Goal: Transaction & Acquisition: Purchase product/service

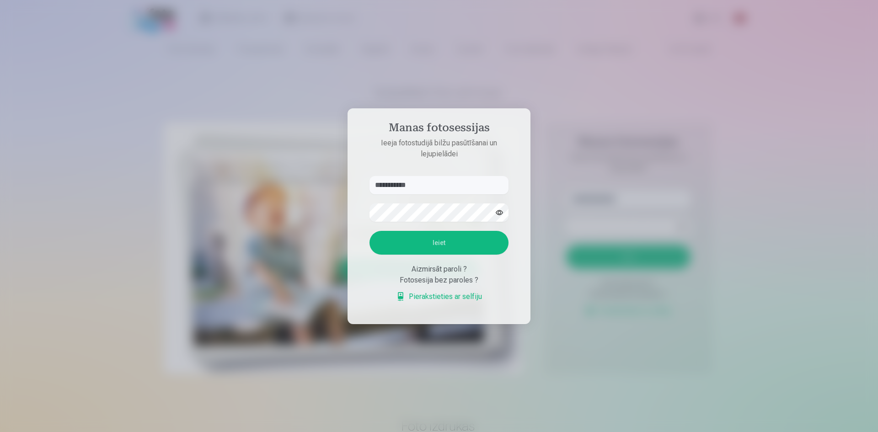
type input "**********"
click at [370, 231] on button "Ieiet" at bounding box center [439, 243] width 139 height 24
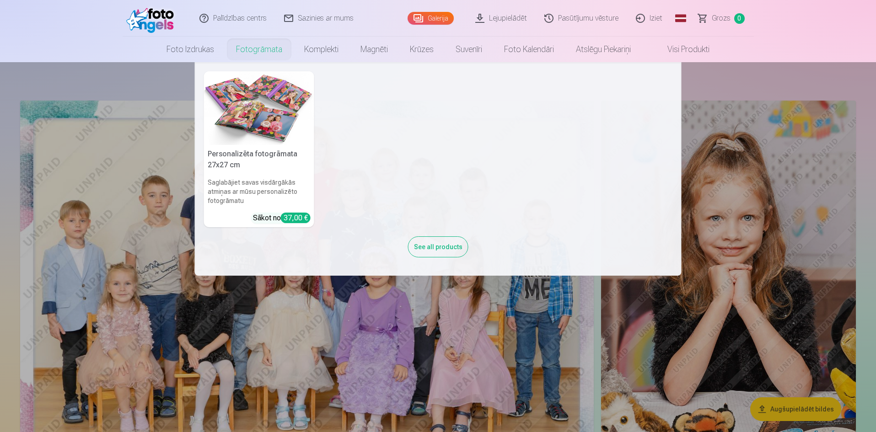
click at [253, 49] on link "Fotogrāmata" at bounding box center [259, 50] width 68 height 26
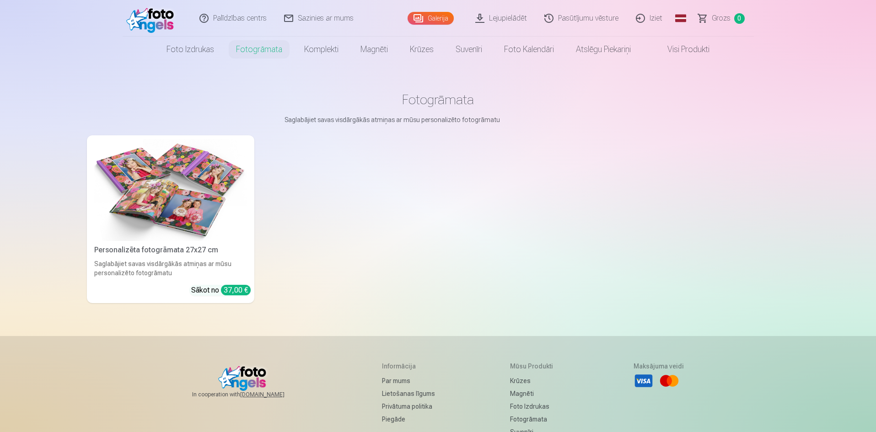
click at [208, 215] on img at bounding box center [170, 190] width 153 height 102
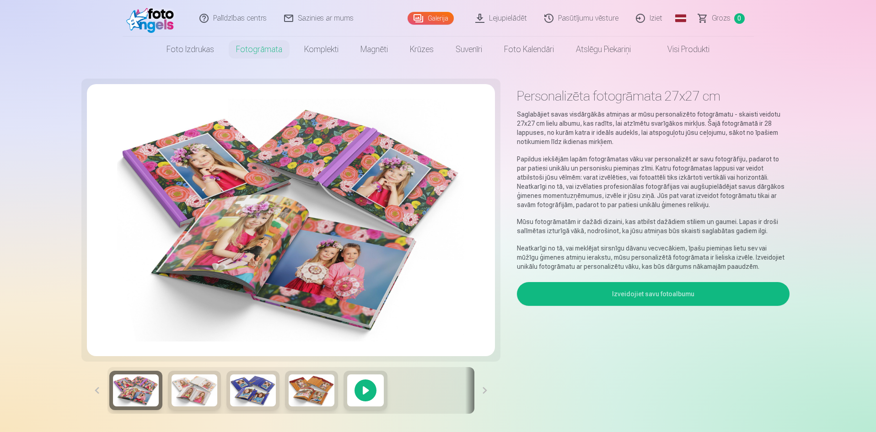
click at [582, 292] on button "Izveidojiet savu fotoalbumu" at bounding box center [653, 294] width 272 height 24
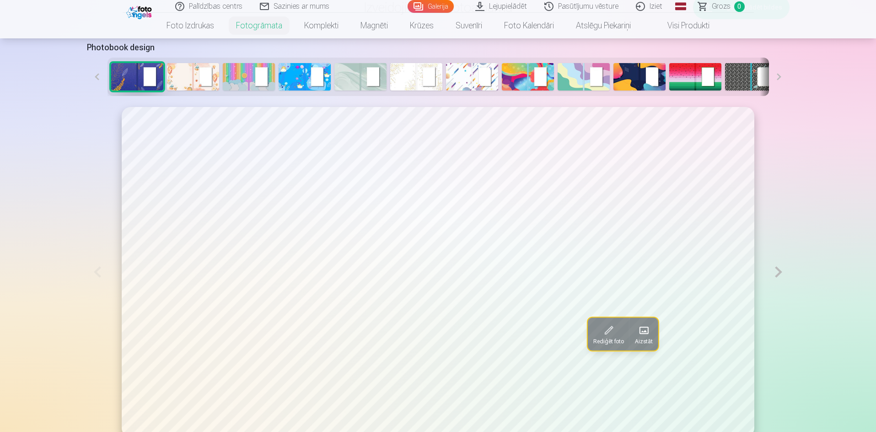
scroll to position [458, 0]
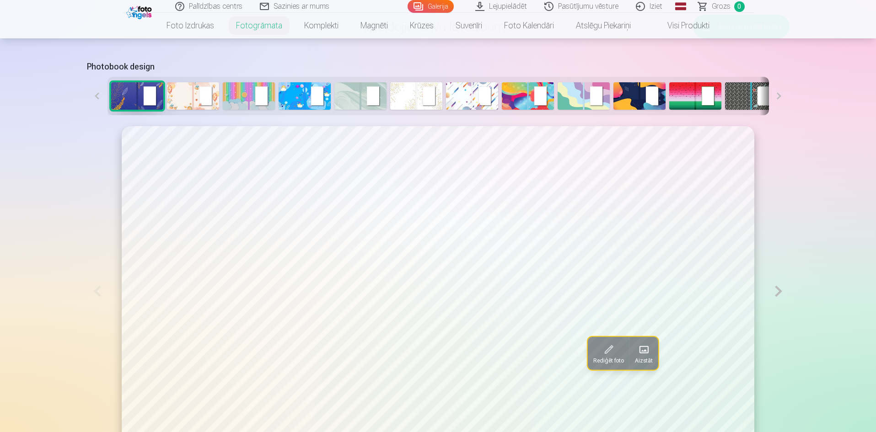
click at [588, 356] on button "Rediģēt foto" at bounding box center [609, 353] width 42 height 33
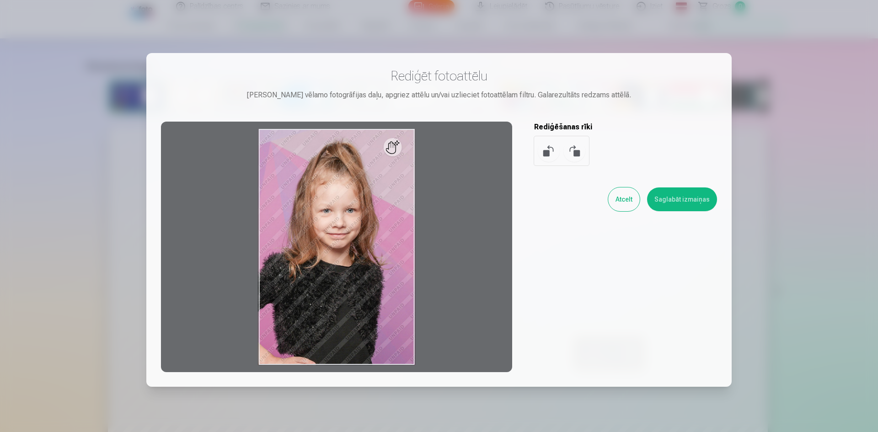
click at [624, 196] on button "Atcelt" at bounding box center [625, 200] width 32 height 24
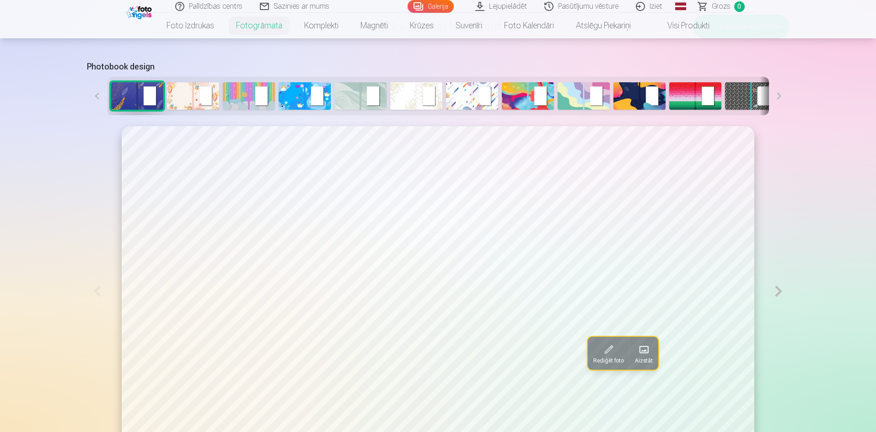
click at [636, 349] on span at bounding box center [643, 350] width 15 height 15
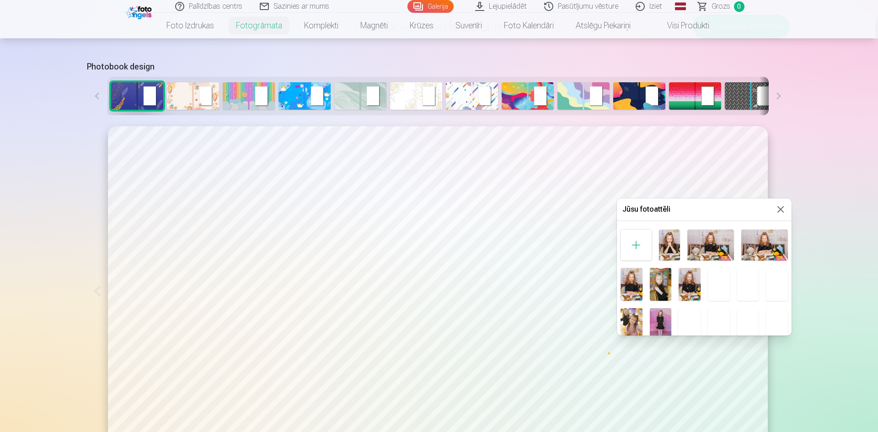
click at [665, 245] on img at bounding box center [669, 245] width 21 height 31
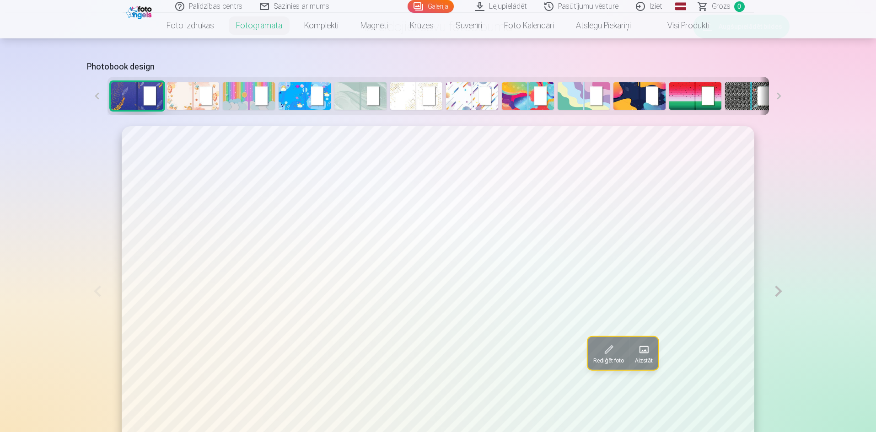
click at [781, 291] on button at bounding box center [778, 291] width 21 height 330
click at [620, 345] on span at bounding box center [624, 342] width 15 height 15
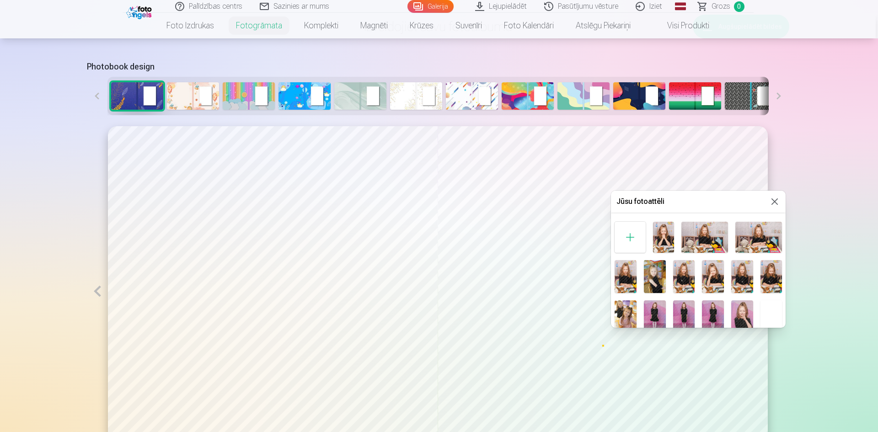
click at [651, 280] on img at bounding box center [655, 276] width 22 height 33
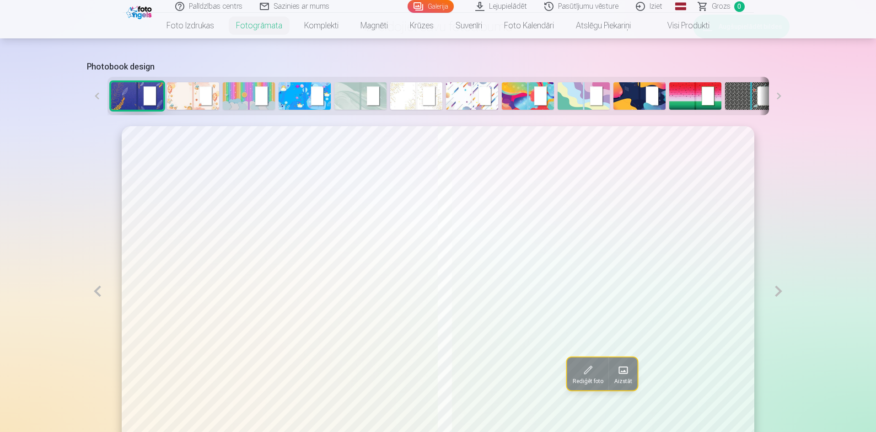
click at [778, 294] on button at bounding box center [778, 291] width 21 height 330
click at [99, 293] on button at bounding box center [97, 291] width 21 height 330
click at [777, 291] on button at bounding box center [778, 291] width 21 height 330
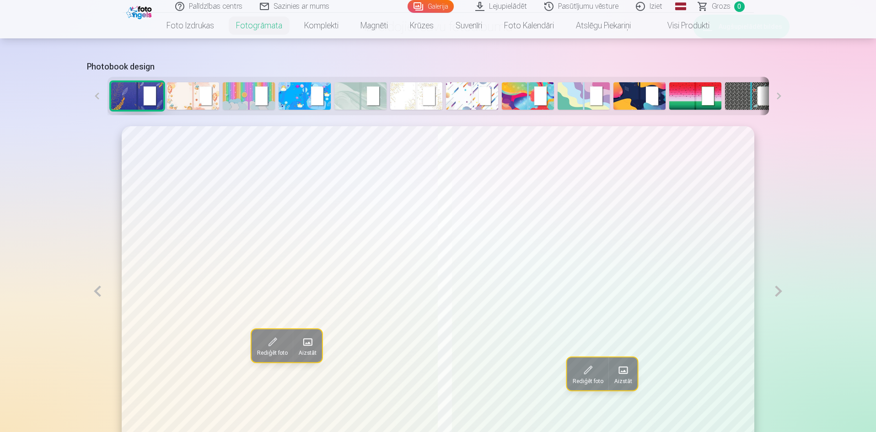
click at [777, 291] on button at bounding box center [778, 291] width 21 height 330
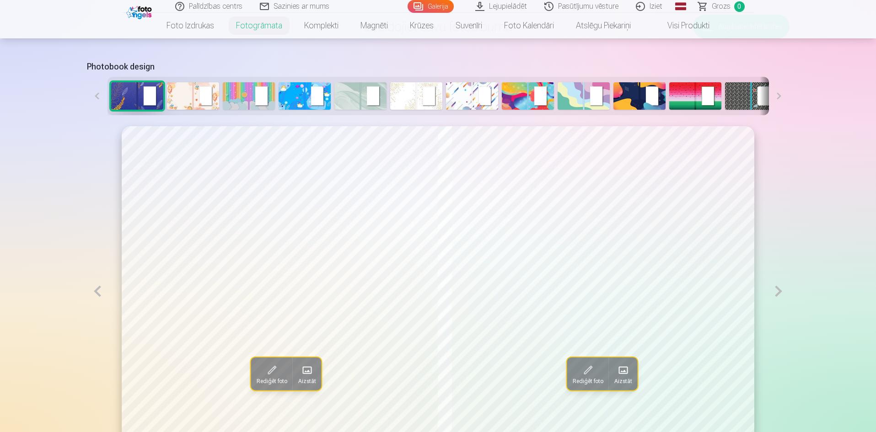
click at [777, 291] on button at bounding box center [778, 291] width 21 height 330
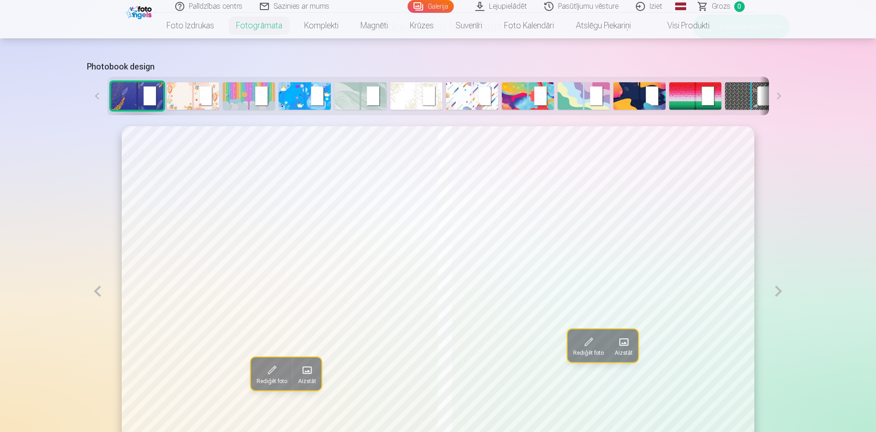
click at [779, 291] on button at bounding box center [778, 291] width 21 height 330
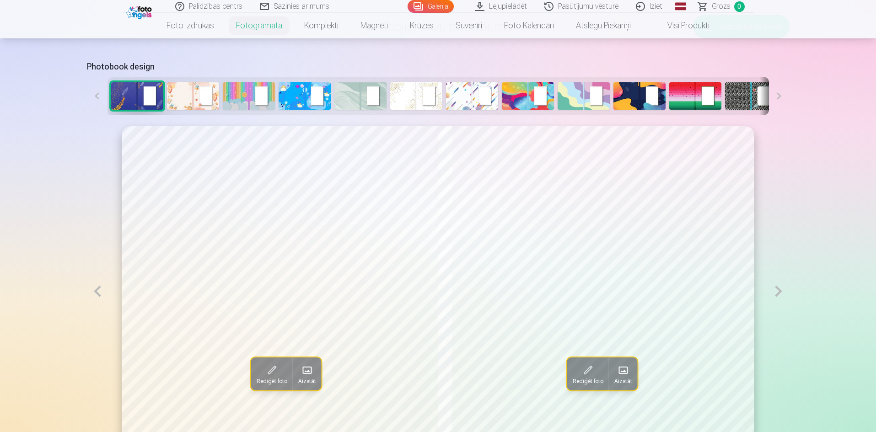
click at [780, 291] on button at bounding box center [778, 291] width 21 height 330
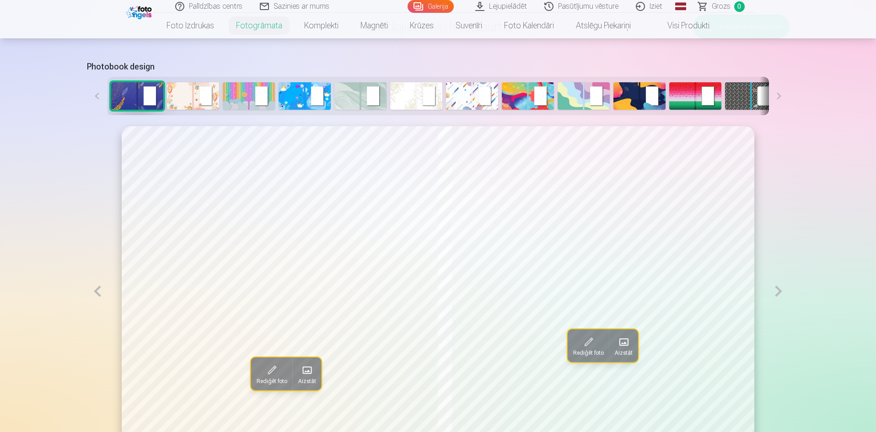
click at [780, 291] on button at bounding box center [778, 291] width 21 height 330
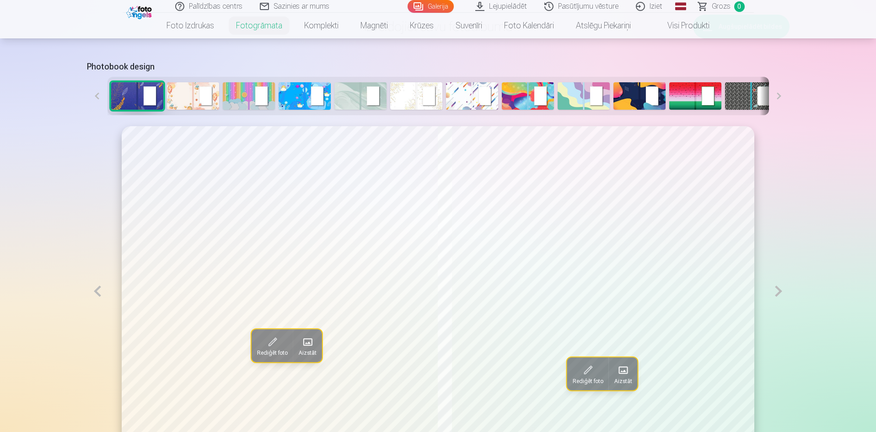
click at [780, 291] on button at bounding box center [778, 291] width 21 height 330
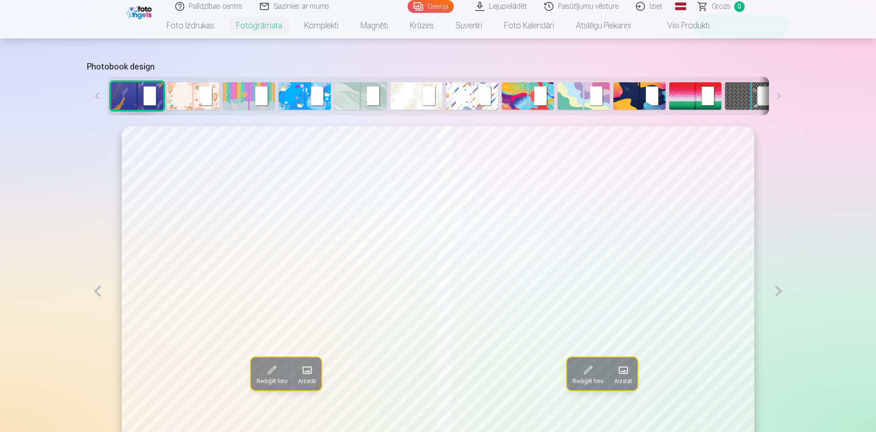
click at [780, 291] on button at bounding box center [778, 291] width 21 height 330
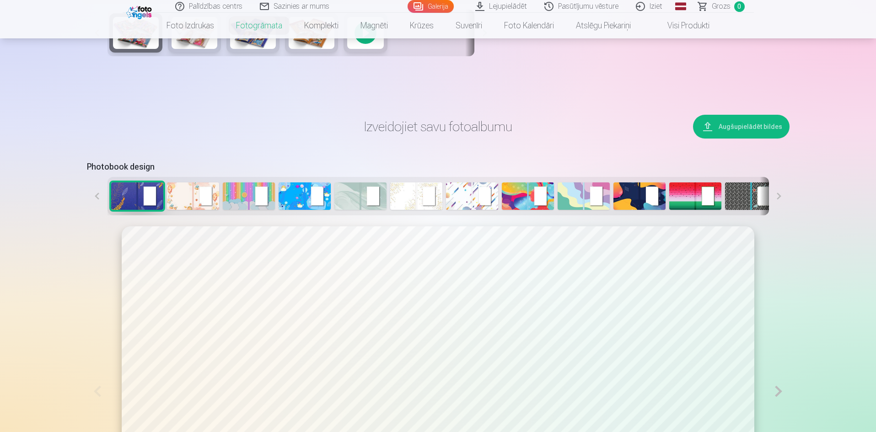
scroll to position [315, 0]
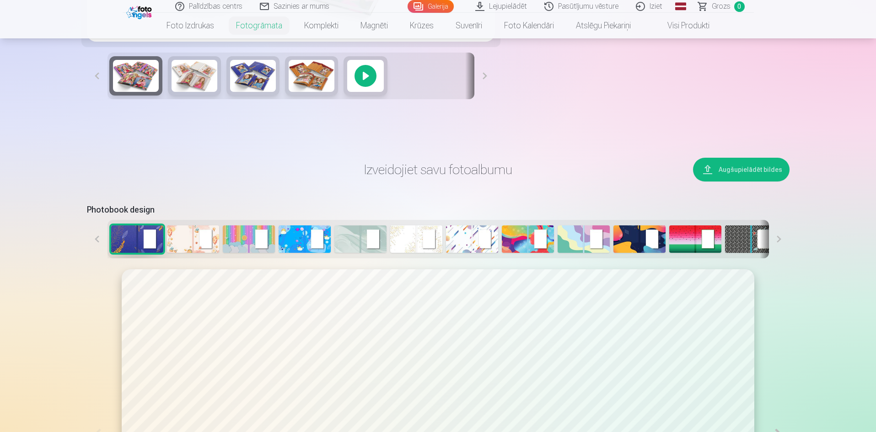
click at [232, 247] on img at bounding box center [249, 239] width 52 height 27
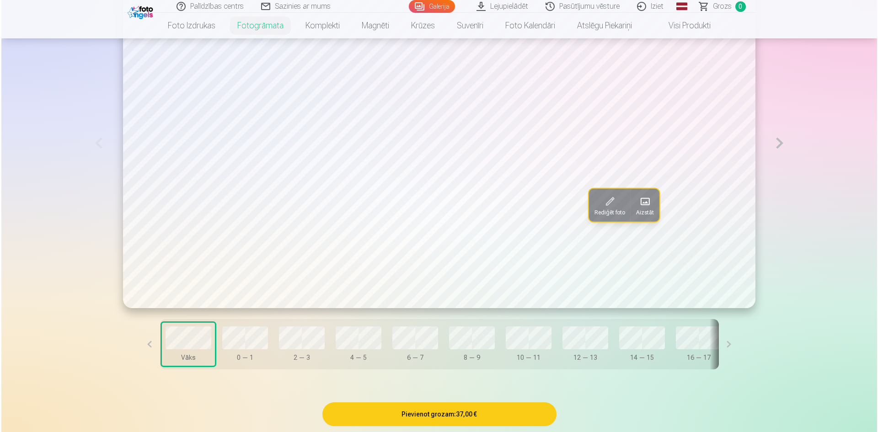
scroll to position [611, 0]
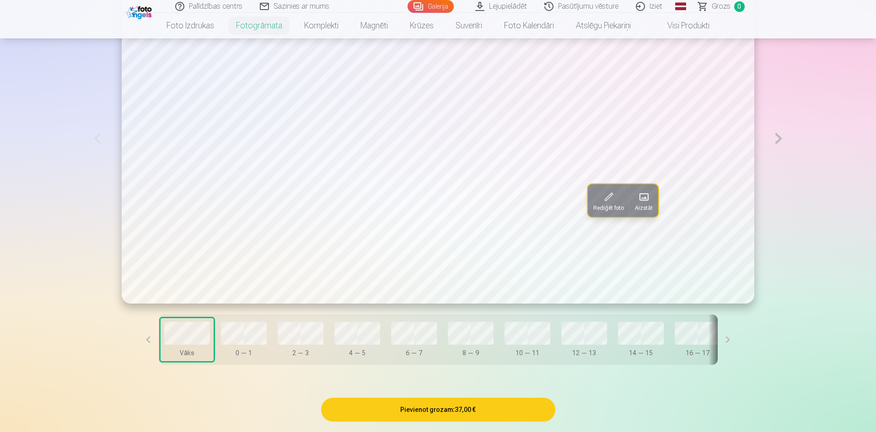
click at [635, 208] on span "Aizstāt" at bounding box center [644, 208] width 18 height 7
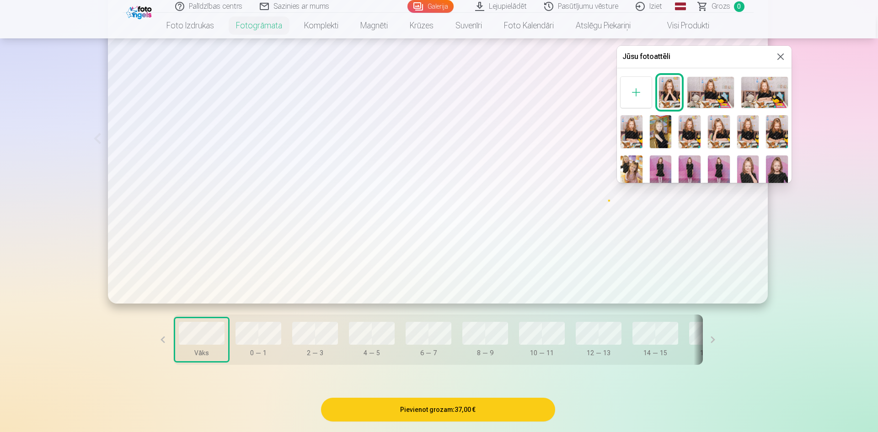
click at [662, 135] on img at bounding box center [661, 131] width 22 height 33
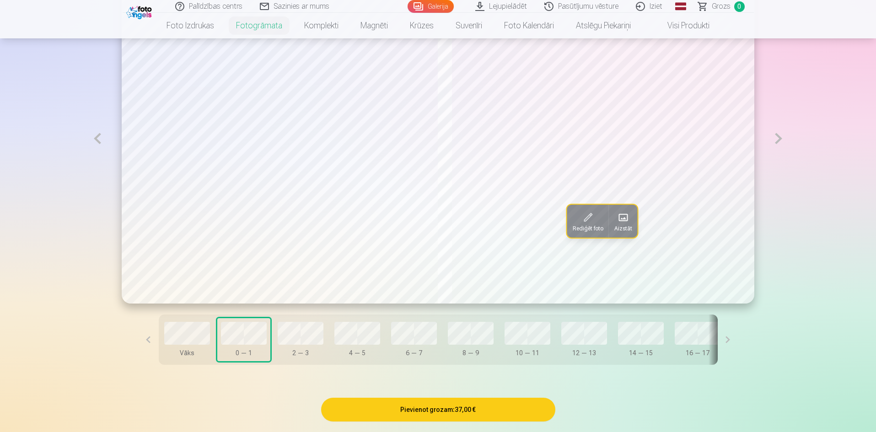
click at [625, 225] on span at bounding box center [623, 217] width 15 height 15
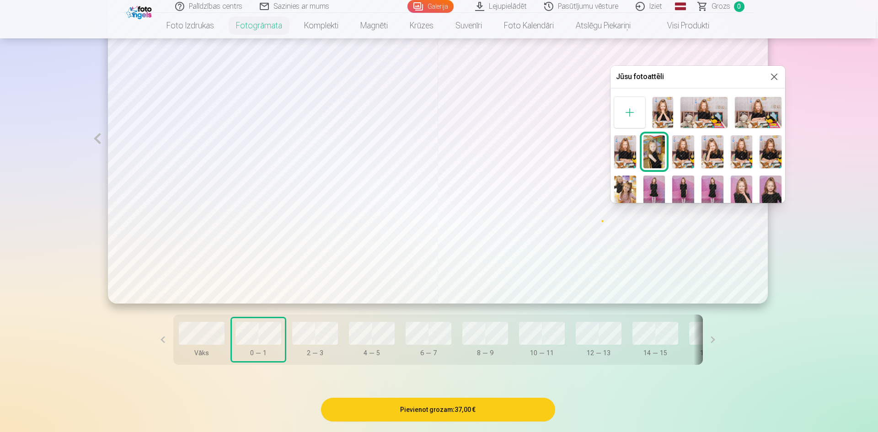
click at [709, 113] on img at bounding box center [704, 112] width 47 height 31
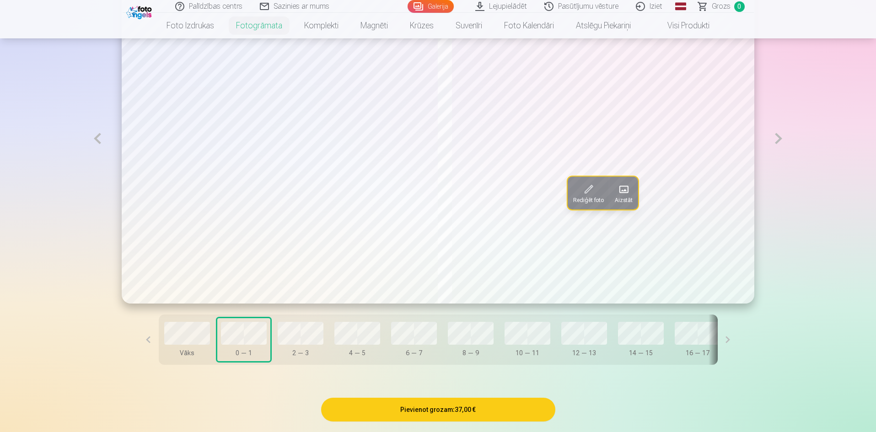
click at [623, 190] on span at bounding box center [624, 189] width 15 height 15
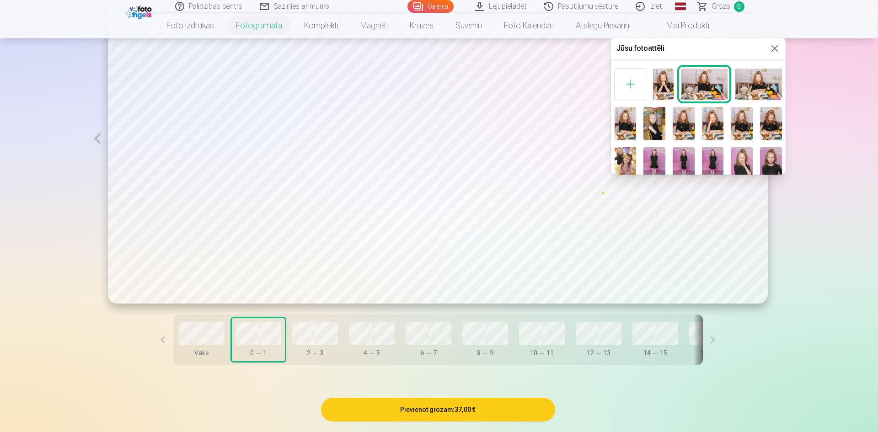
click at [759, 77] on img at bounding box center [758, 84] width 47 height 31
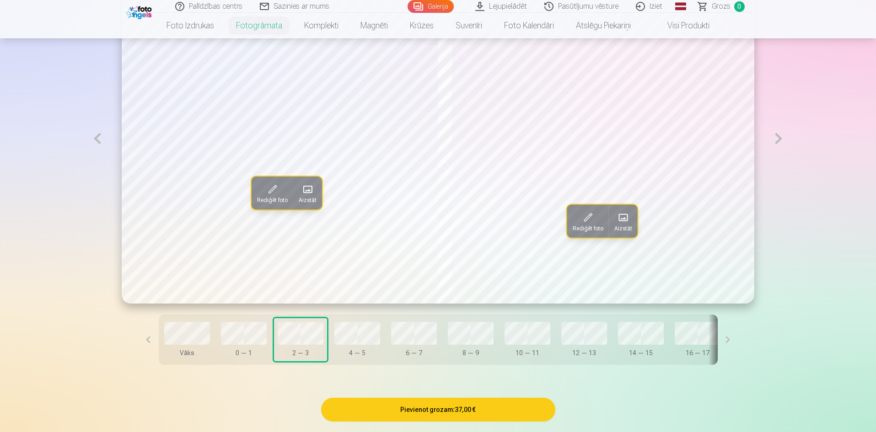
click at [625, 221] on span at bounding box center [623, 217] width 15 height 15
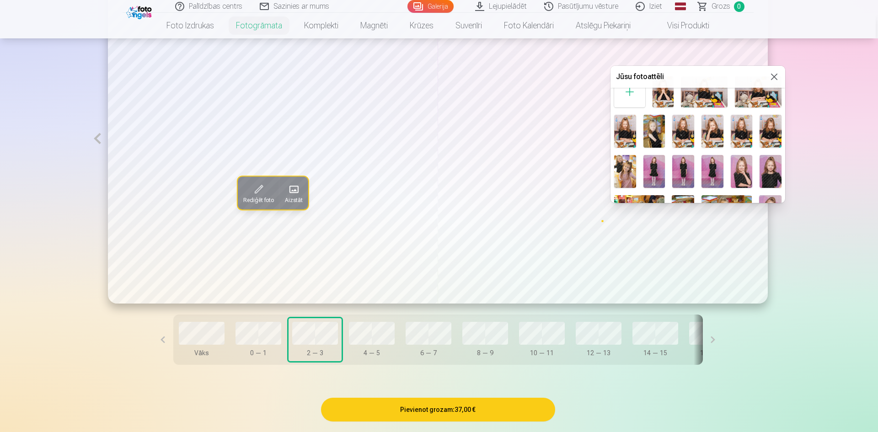
scroll to position [0, 0]
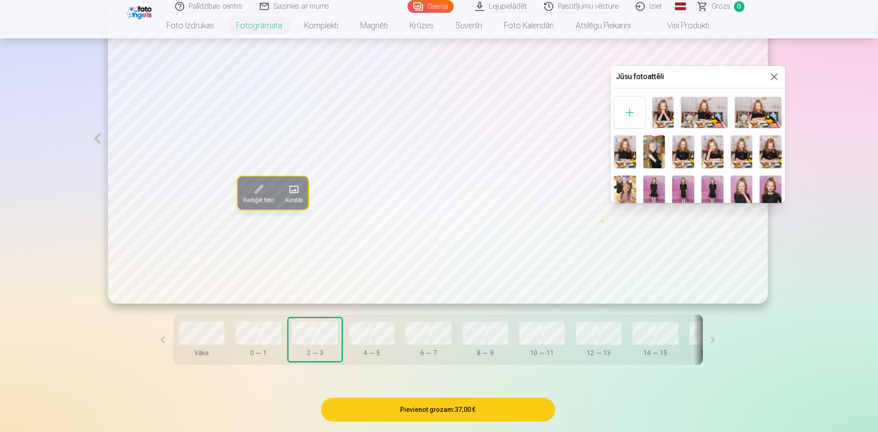
click at [740, 356] on div at bounding box center [439, 216] width 878 height 432
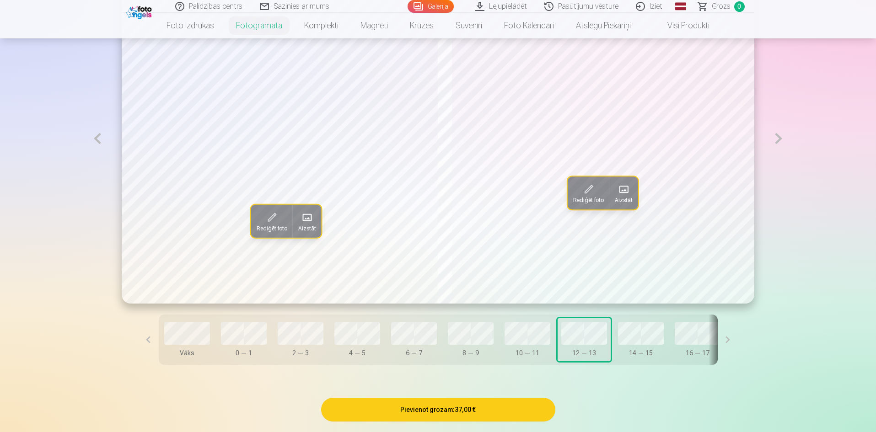
click at [300, 224] on span at bounding box center [307, 217] width 15 height 15
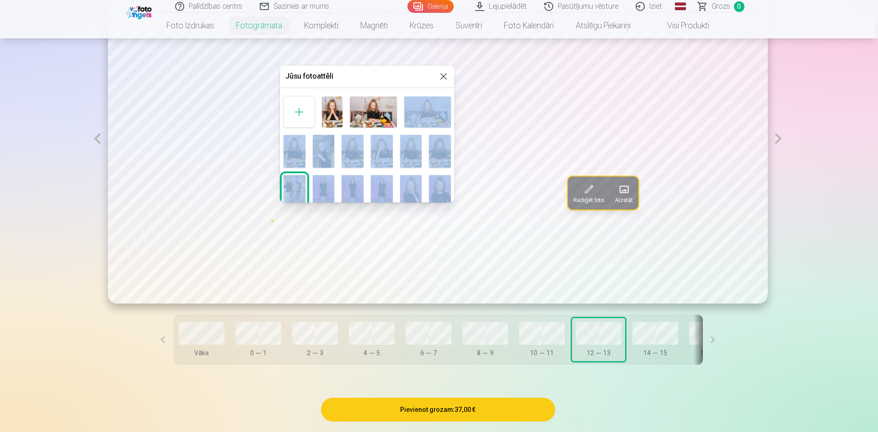
drag, startPoint x: 452, startPoint y: 110, endPoint x: 449, endPoint y: 183, distance: 72.8
click at [449, 183] on div at bounding box center [367, 252] width 175 height 319
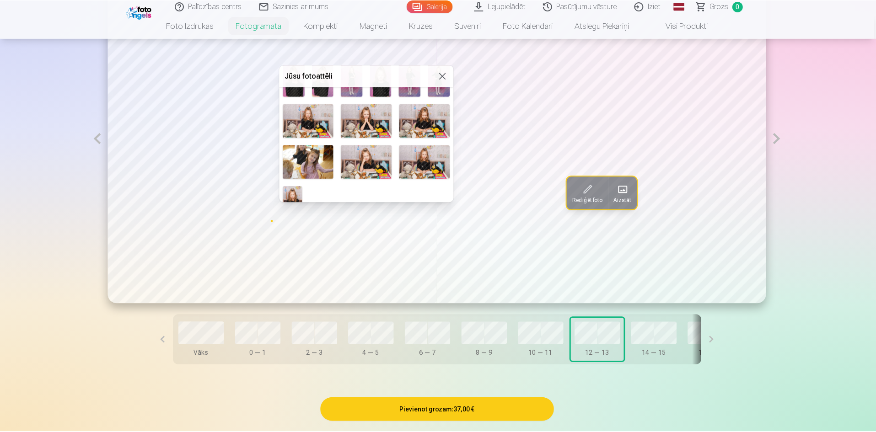
scroll to position [205, 0]
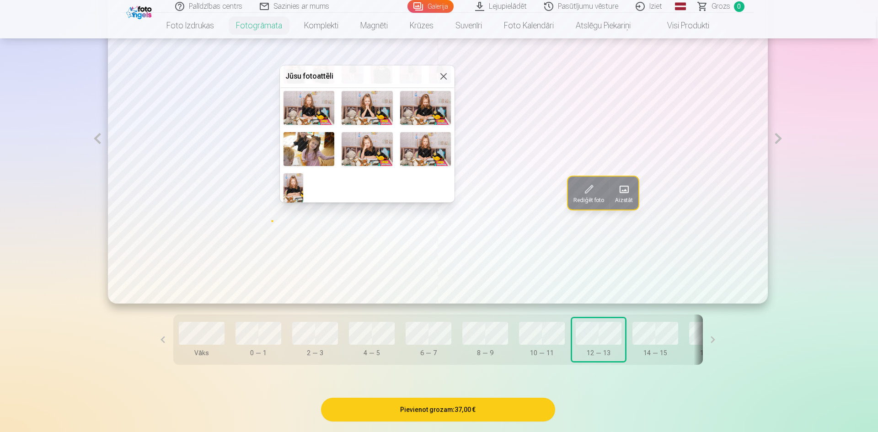
click at [656, 336] on div at bounding box center [439, 216] width 878 height 432
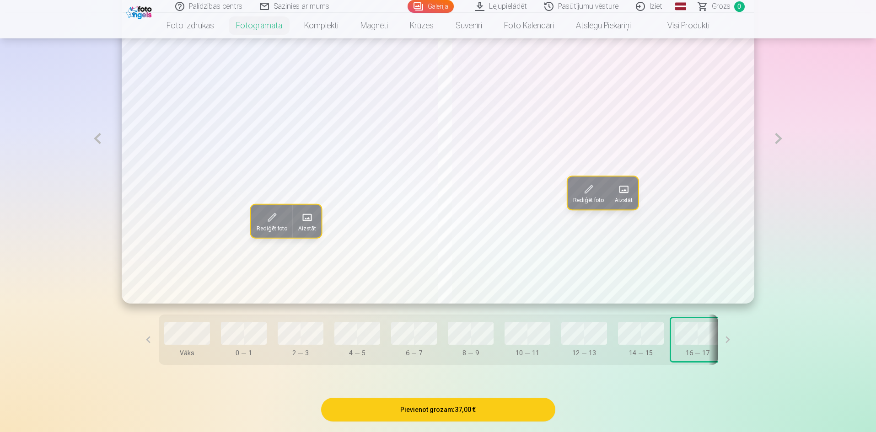
click at [718, 339] on button at bounding box center [728, 340] width 21 height 50
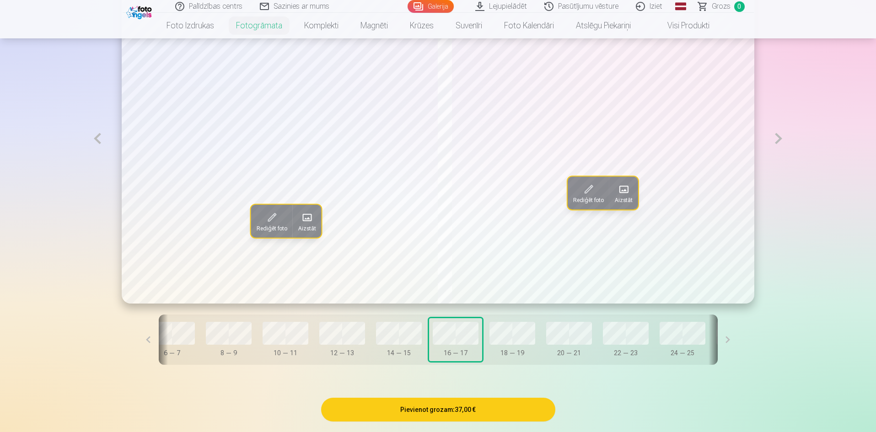
scroll to position [0, 265]
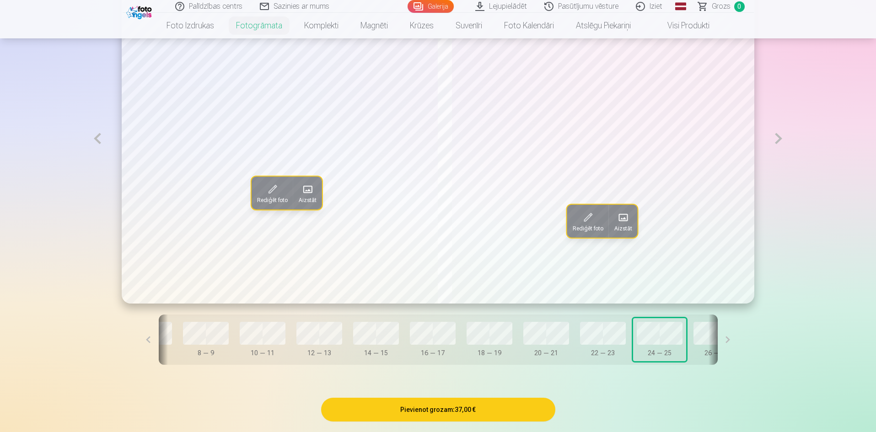
click at [718, 336] on button at bounding box center [728, 340] width 21 height 50
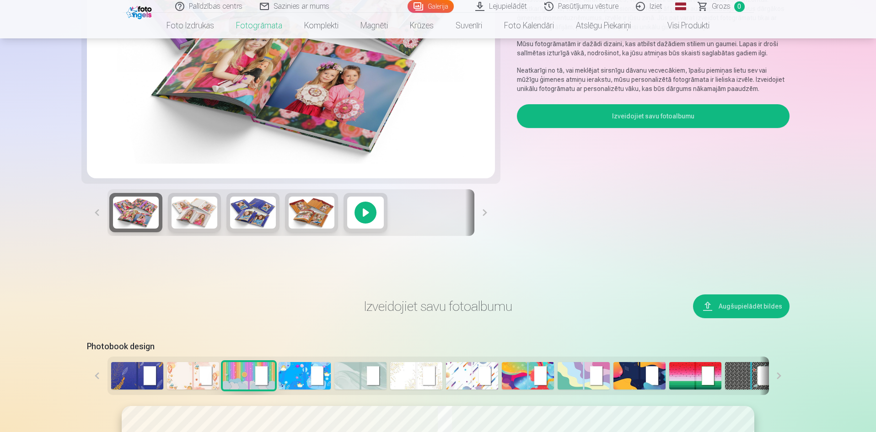
scroll to position [0, 0]
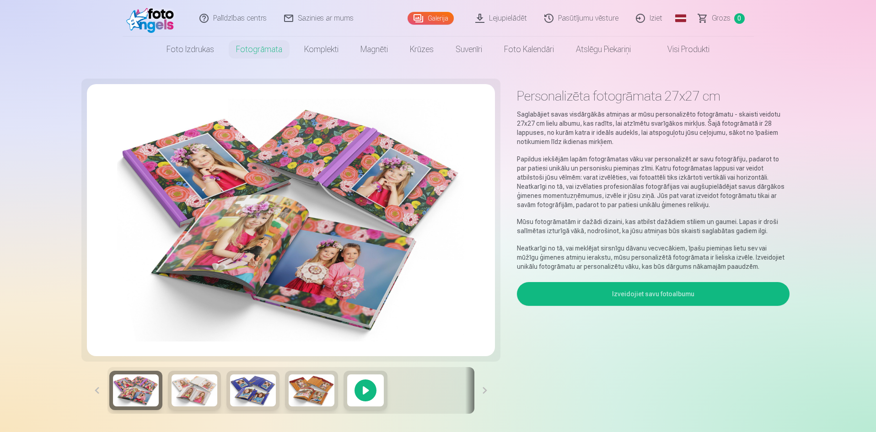
click at [619, 301] on button "Izveidojiet savu fotoalbumu" at bounding box center [653, 294] width 272 height 24
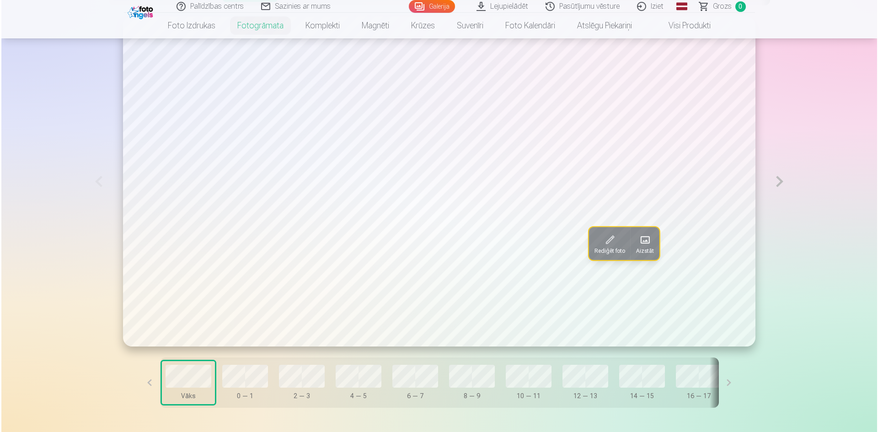
scroll to position [529, 0]
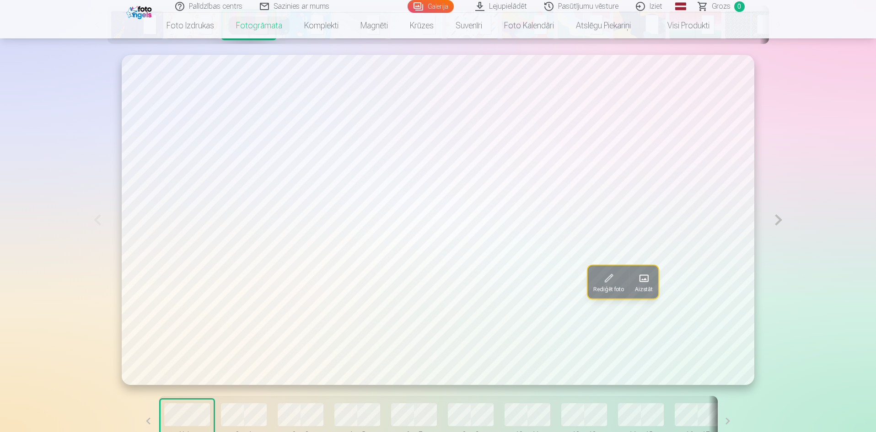
click at [776, 220] on button at bounding box center [778, 220] width 21 height 330
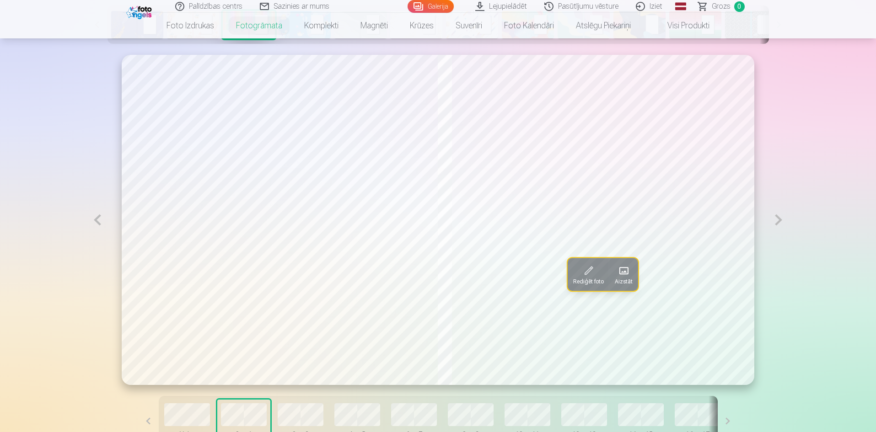
click at [778, 221] on button at bounding box center [778, 220] width 21 height 330
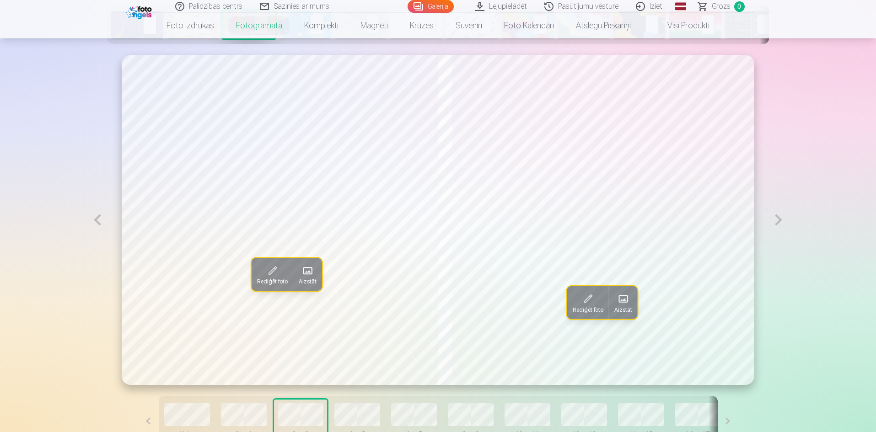
click at [778, 221] on button at bounding box center [778, 220] width 21 height 330
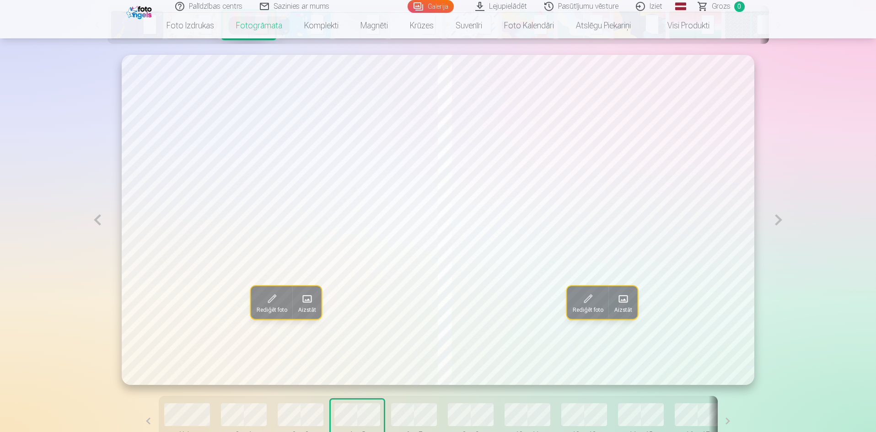
click at [778, 221] on button at bounding box center [778, 220] width 21 height 330
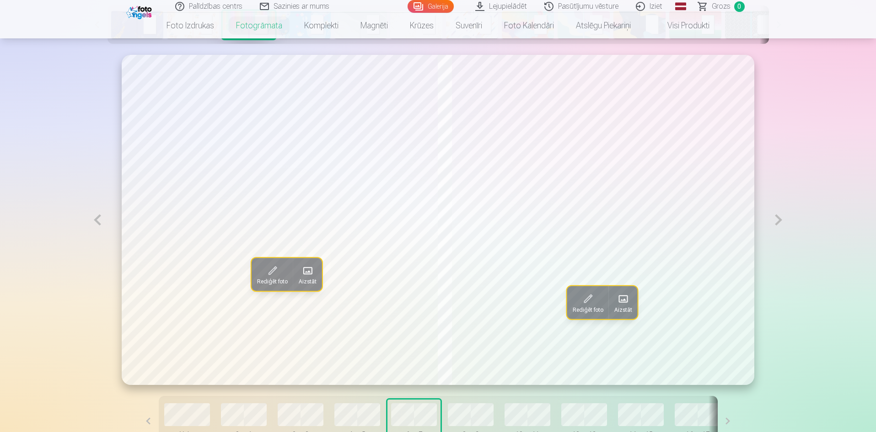
click at [778, 221] on button at bounding box center [778, 220] width 21 height 330
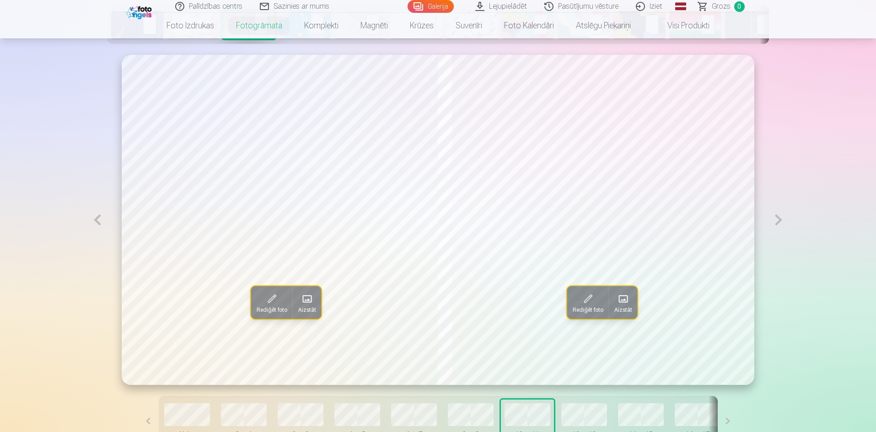
click at [778, 221] on button at bounding box center [778, 220] width 21 height 330
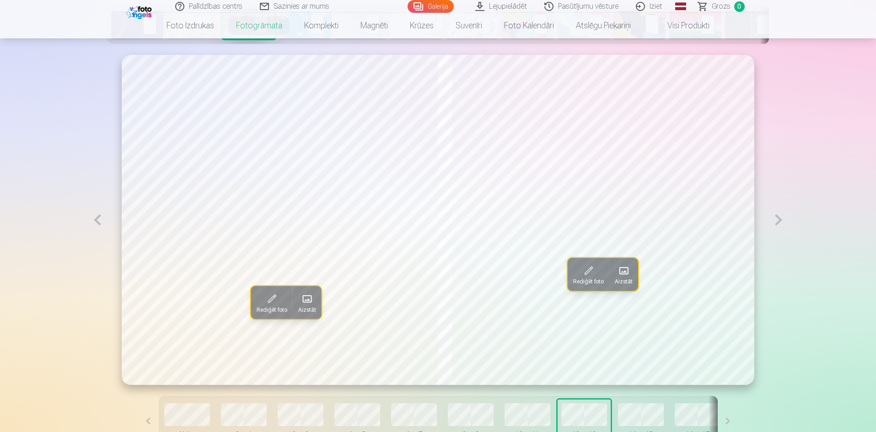
click at [778, 221] on button at bounding box center [778, 220] width 21 height 330
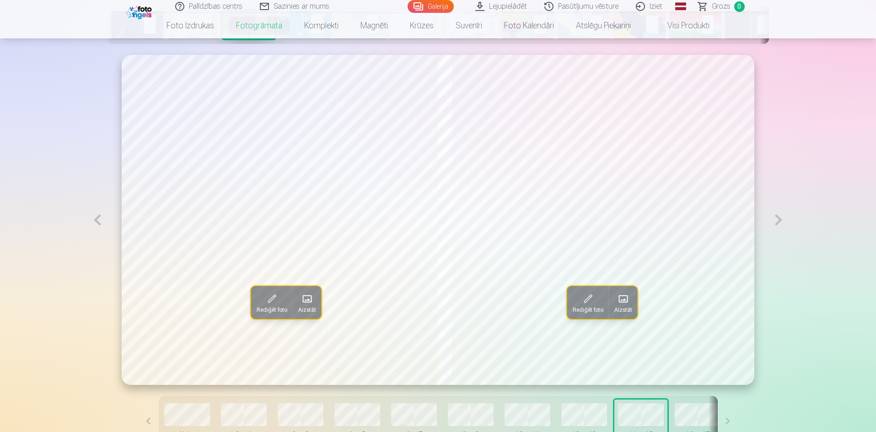
click at [778, 221] on button at bounding box center [778, 220] width 21 height 330
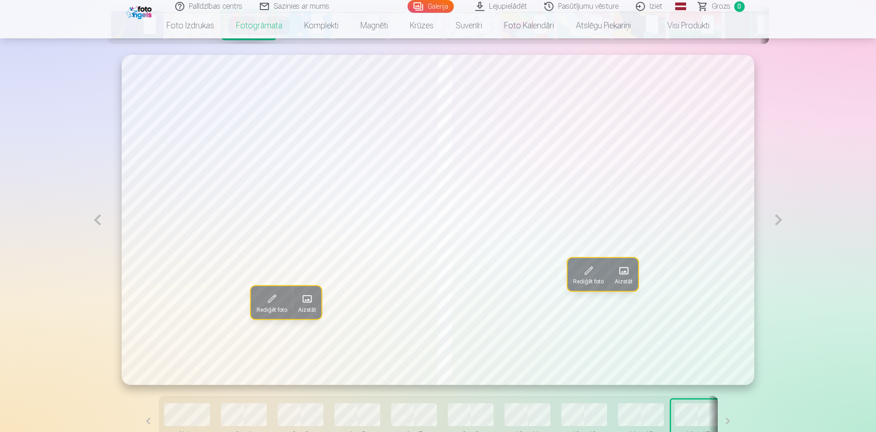
click at [778, 221] on button at bounding box center [778, 220] width 21 height 330
click at [101, 219] on button at bounding box center [97, 220] width 21 height 330
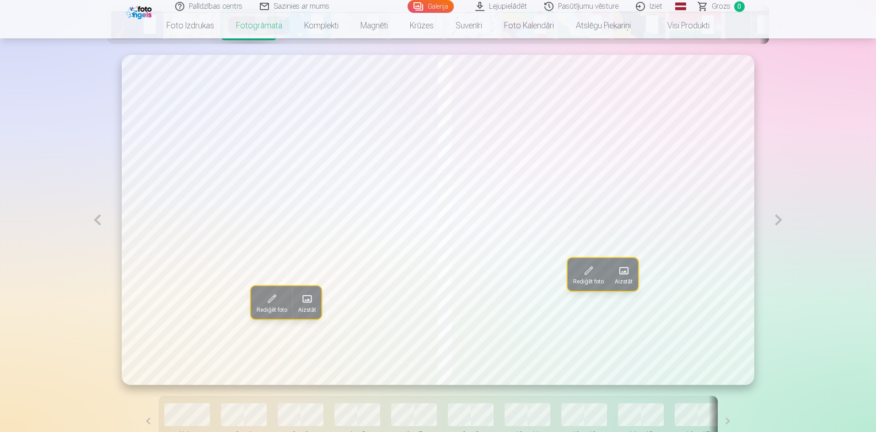
click at [101, 219] on button at bounding box center [97, 220] width 21 height 330
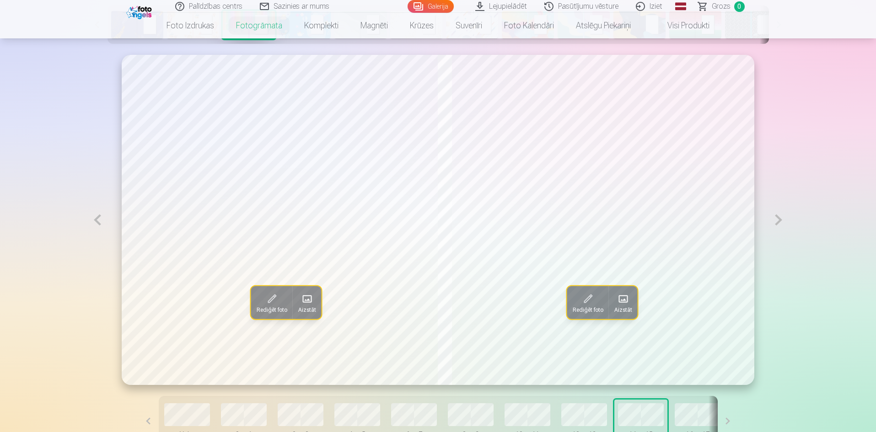
click at [101, 219] on button at bounding box center [97, 220] width 21 height 330
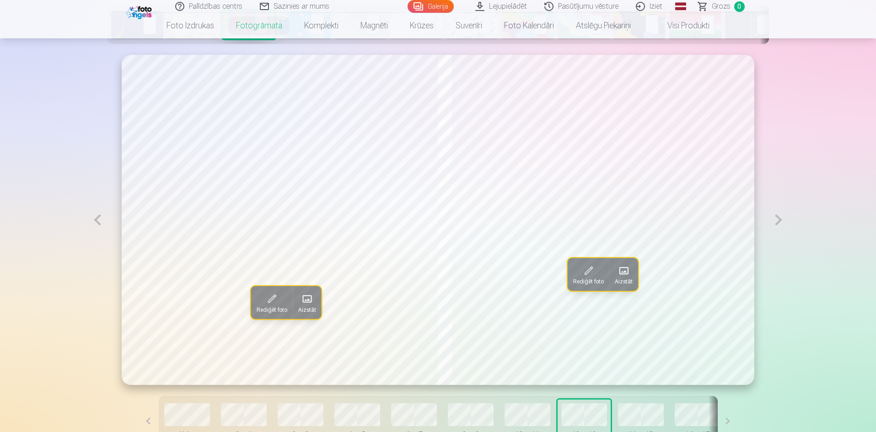
click at [251, 303] on button "Rediģēt foto" at bounding box center [272, 302] width 42 height 33
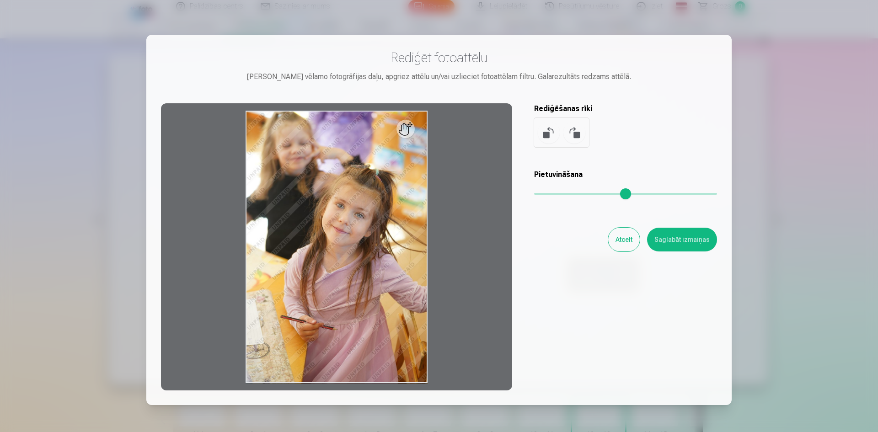
click at [621, 246] on button "Atcelt" at bounding box center [625, 240] width 32 height 24
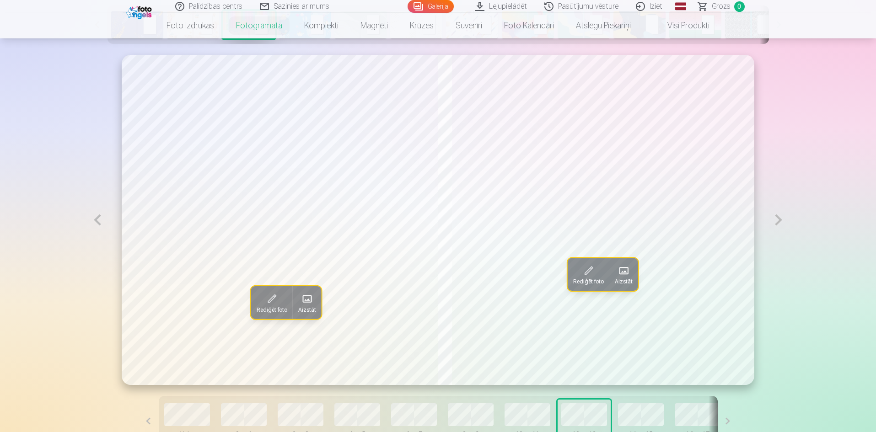
click at [257, 311] on span "Rediģēt foto" at bounding box center [272, 310] width 31 height 7
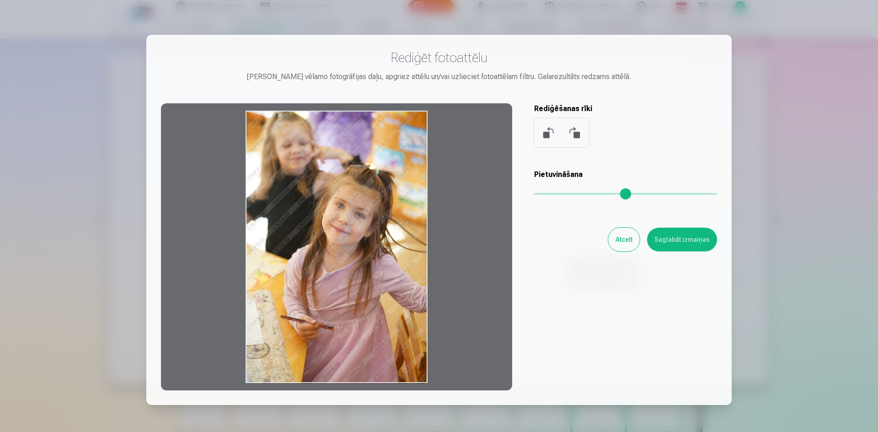
drag, startPoint x: 409, startPoint y: 131, endPoint x: 667, endPoint y: 142, distance: 258.3
click at [667, 142] on div "Rediģēt fotoattēlu [PERSON_NAME] vēlamo fotogrāfijas daļu, apgriez attēlu un/va…" at bounding box center [439, 219] width 556 height 341
drag, startPoint x: 342, startPoint y: 218, endPoint x: 527, endPoint y: 210, distance: 185.0
click at [527, 210] on div "Rediģēt fotoattēlu [PERSON_NAME] vēlamo fotogrāfijas daļu, apgriez attēlu un/va…" at bounding box center [439, 219] width 556 height 341
click at [622, 238] on button "Atcelt" at bounding box center [625, 240] width 32 height 24
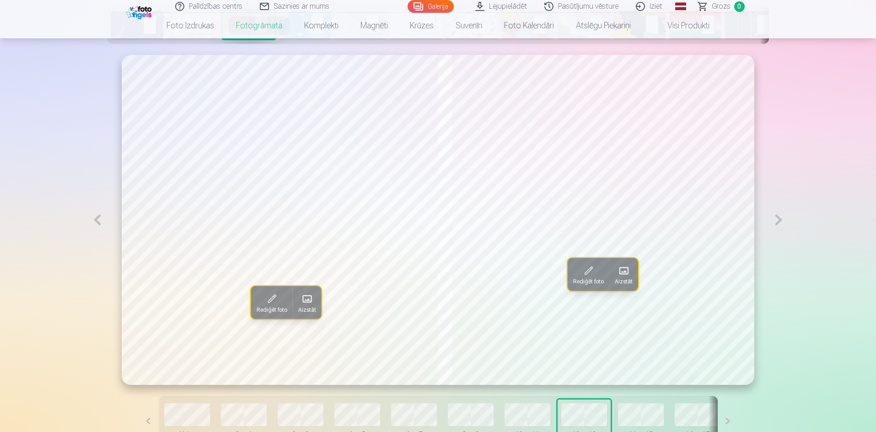
click at [300, 304] on span at bounding box center [307, 299] width 15 height 15
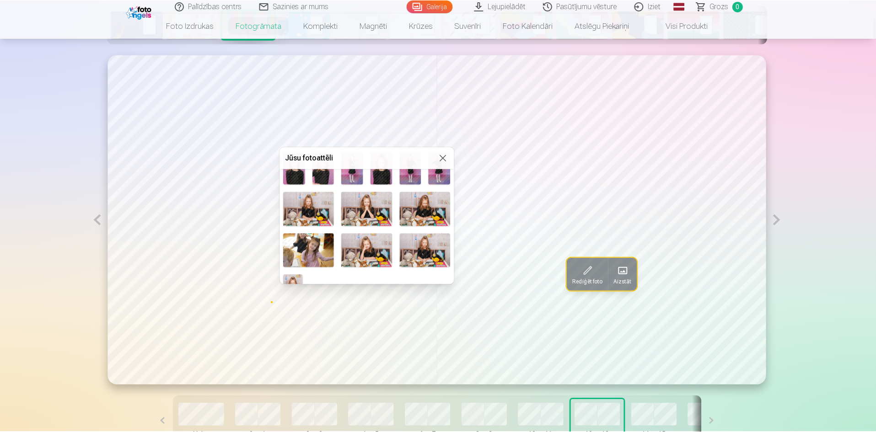
scroll to position [205, 0]
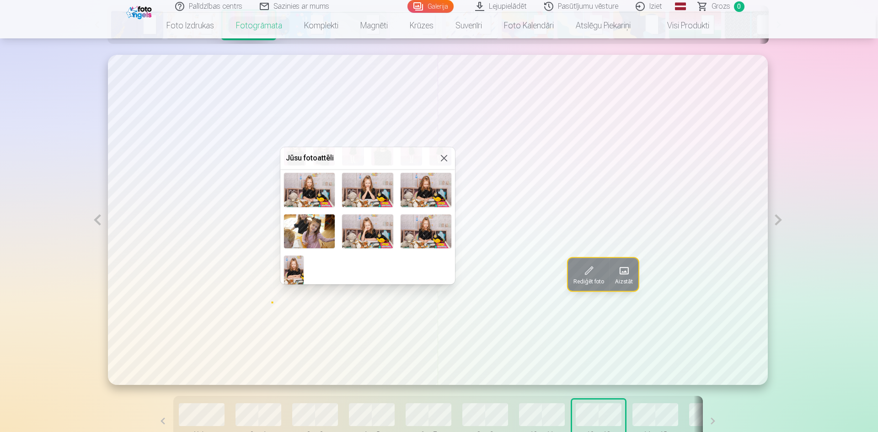
click at [509, 359] on div at bounding box center [439, 216] width 878 height 432
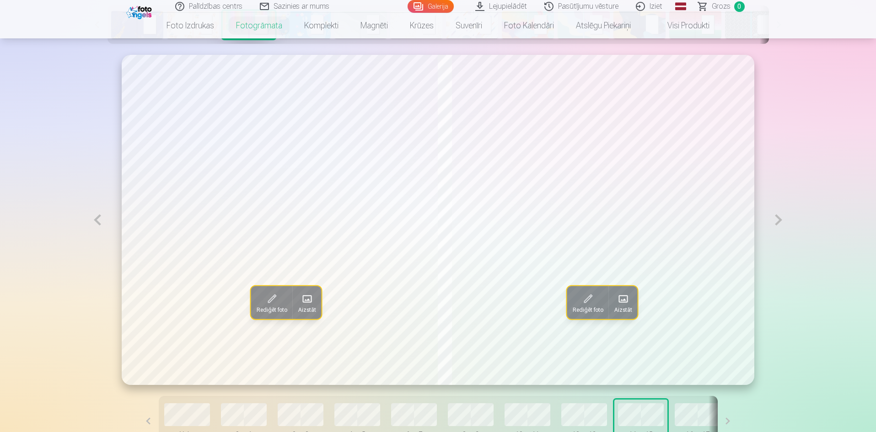
click at [718, 423] on button at bounding box center [728, 421] width 21 height 50
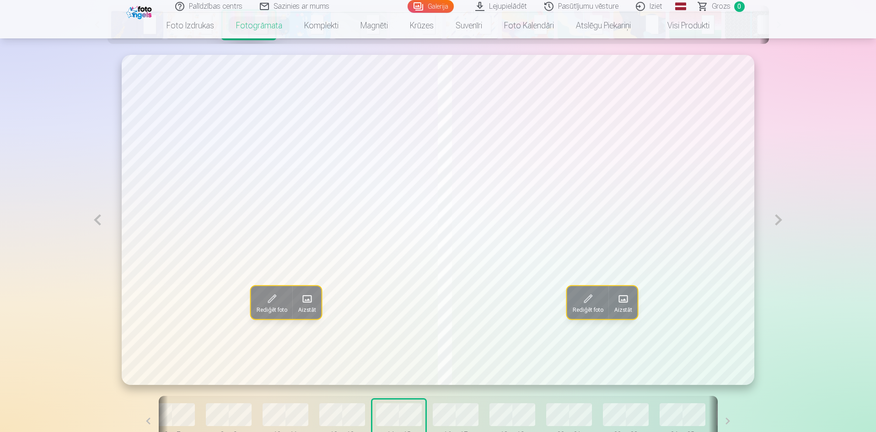
scroll to position [0, 265]
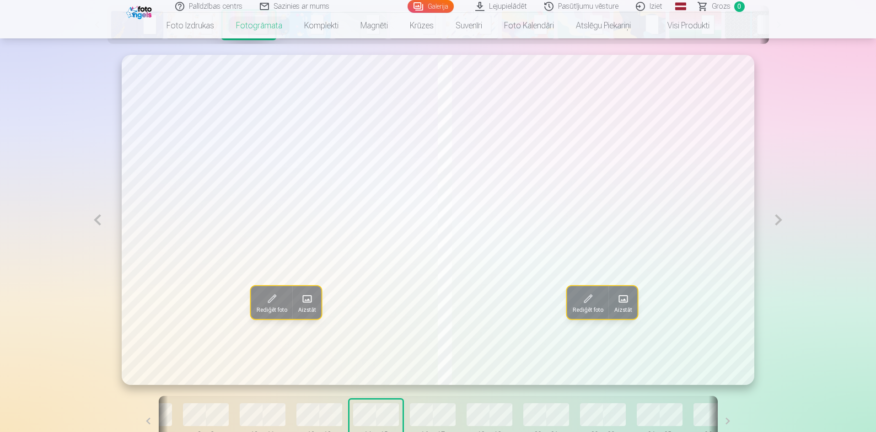
click at [423, 425] on button "16 — 17" at bounding box center [432, 421] width 53 height 43
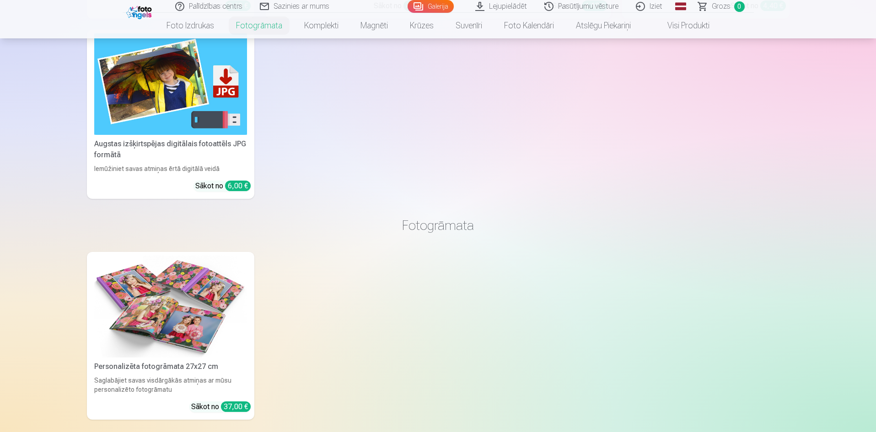
scroll to position [1556, 0]
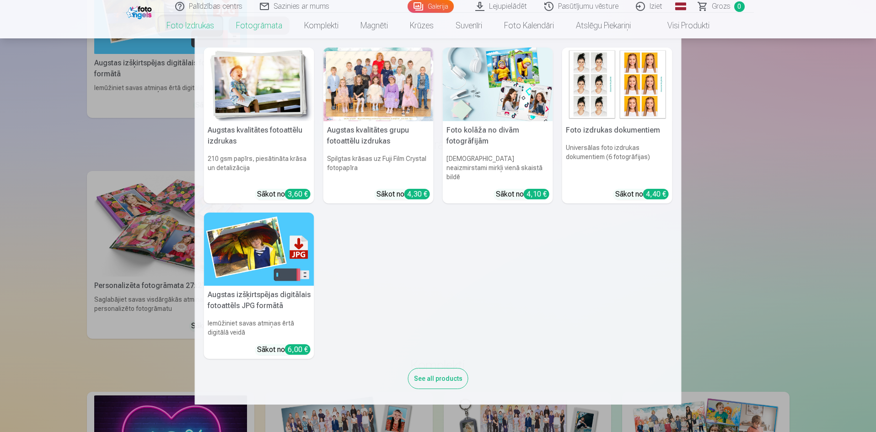
click at [201, 23] on link "Foto izdrukas" at bounding box center [191, 26] width 70 height 26
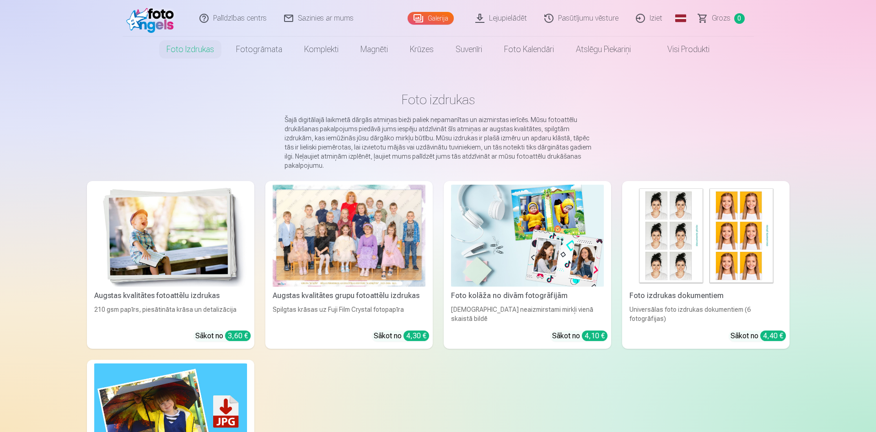
click at [337, 232] on div at bounding box center [349, 236] width 153 height 102
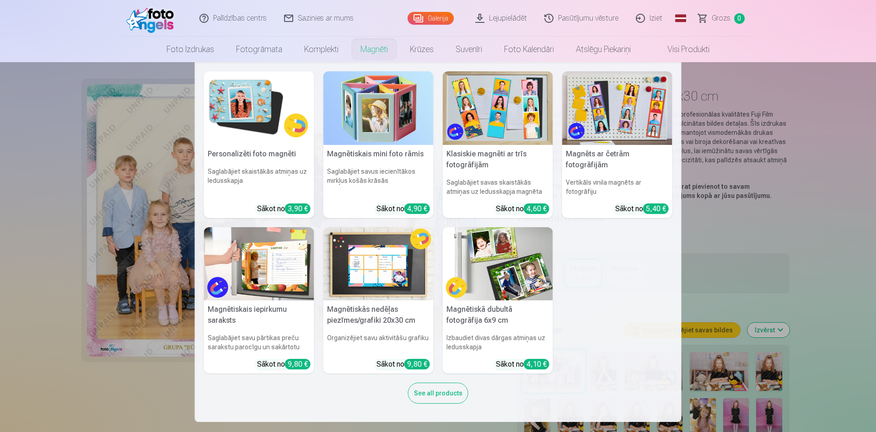
click at [363, 46] on link "Magnēti" at bounding box center [374, 50] width 49 height 26
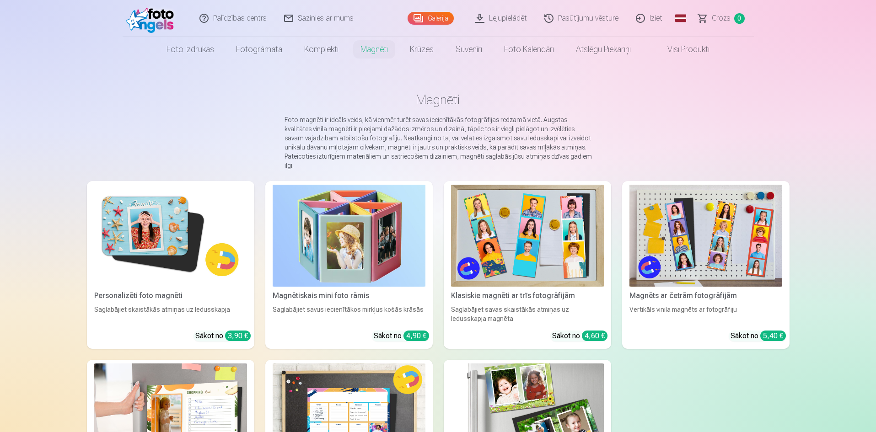
click at [167, 226] on img at bounding box center [170, 236] width 153 height 102
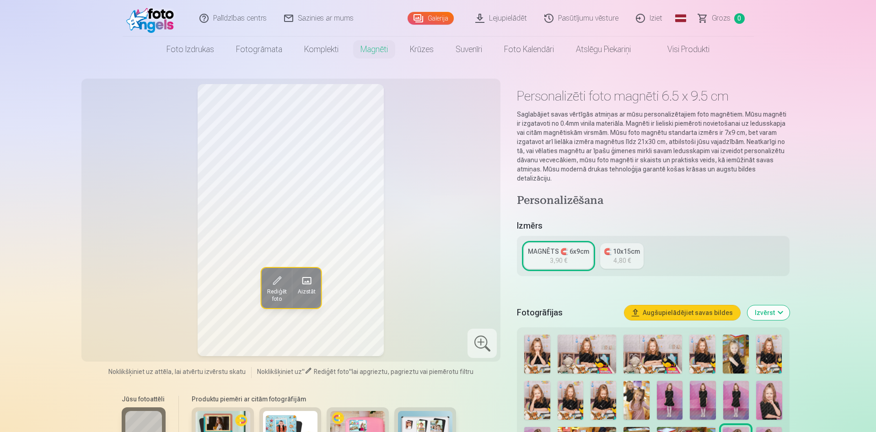
click at [709, 343] on img at bounding box center [702, 354] width 26 height 39
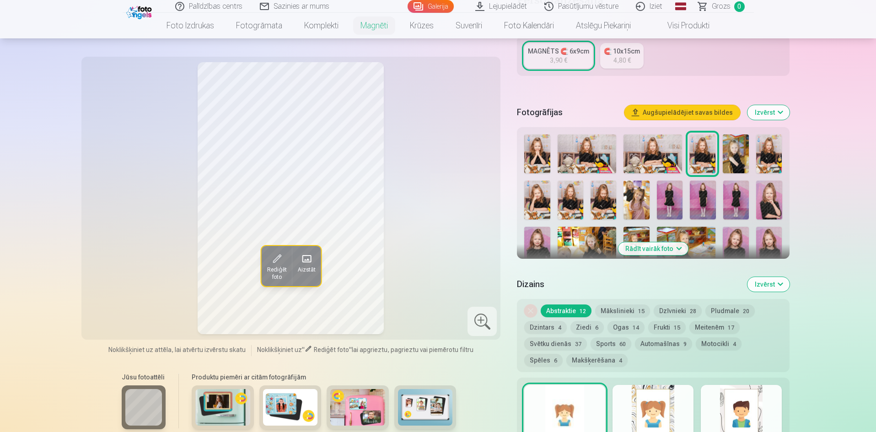
scroll to position [183, 0]
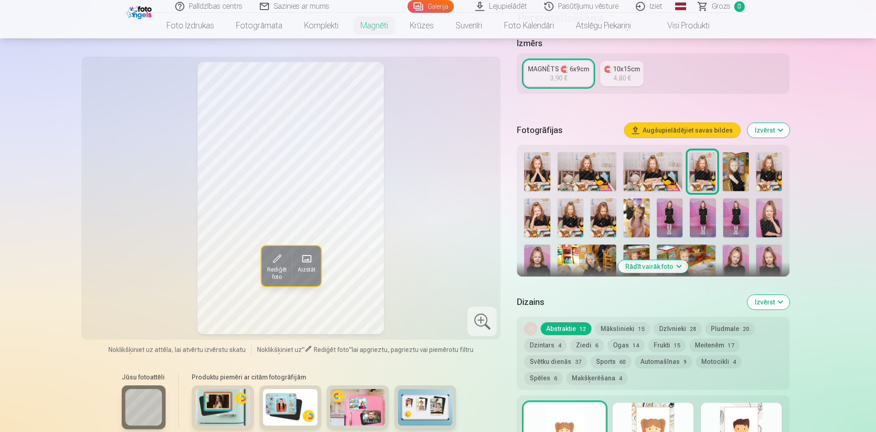
click at [535, 205] on img at bounding box center [537, 218] width 26 height 39
click at [575, 199] on img at bounding box center [571, 218] width 26 height 39
click at [583, 166] on img at bounding box center [587, 171] width 59 height 39
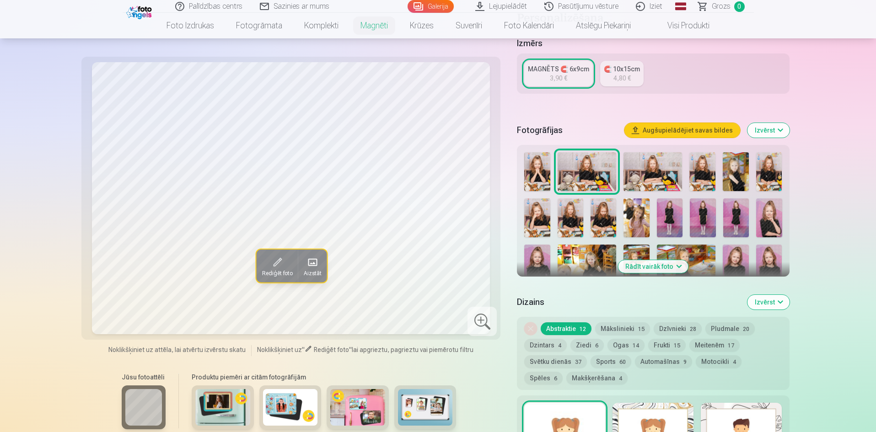
click at [663, 152] on img at bounding box center [653, 171] width 59 height 39
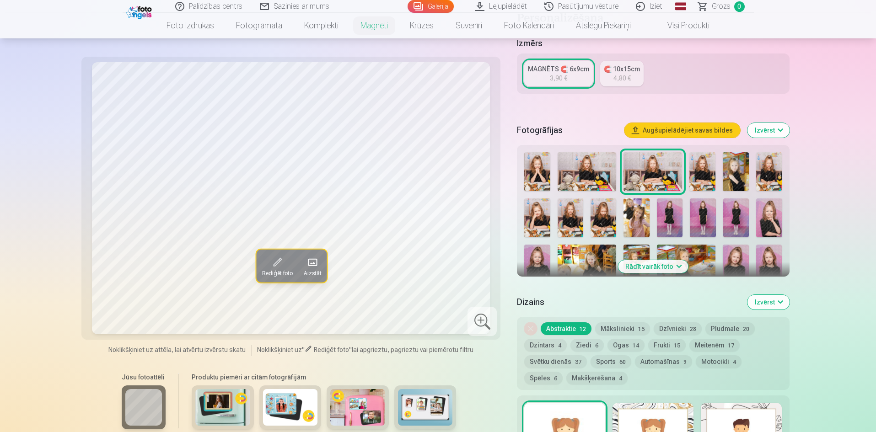
click at [714, 154] on img at bounding box center [702, 171] width 26 height 39
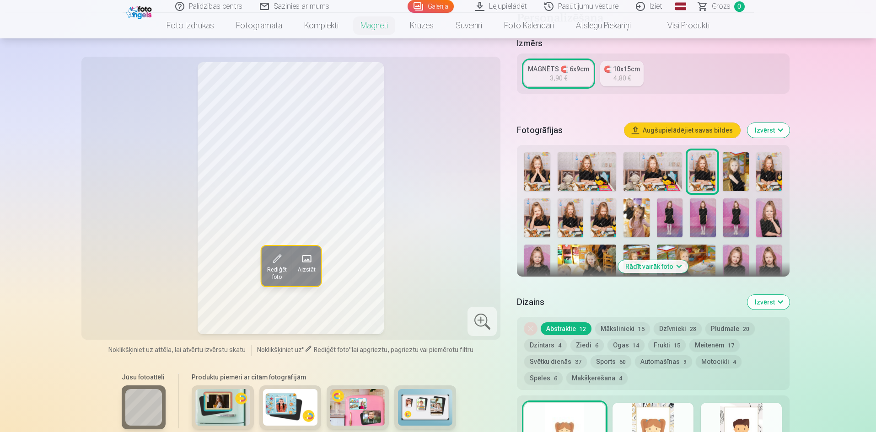
click at [736, 162] on img at bounding box center [736, 171] width 26 height 39
click at [558, 210] on div at bounding box center [653, 290] width 265 height 282
click at [540, 213] on img at bounding box center [537, 218] width 26 height 39
click at [578, 208] on img at bounding box center [571, 218] width 26 height 39
click at [764, 157] on img at bounding box center [769, 171] width 26 height 39
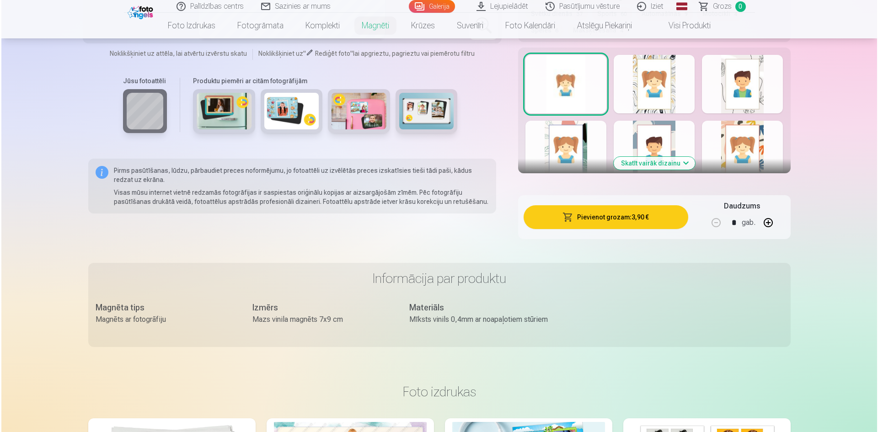
scroll to position [539, 0]
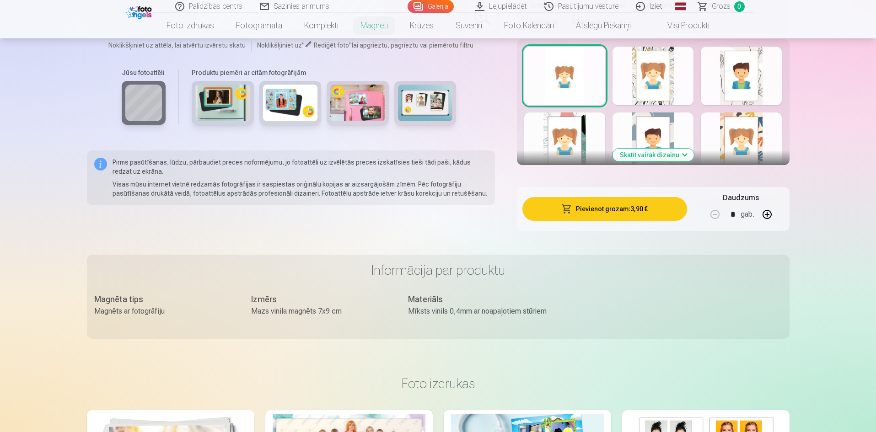
click at [576, 200] on button "Pievienot grozam : 3,90 €" at bounding box center [604, 209] width 164 height 24
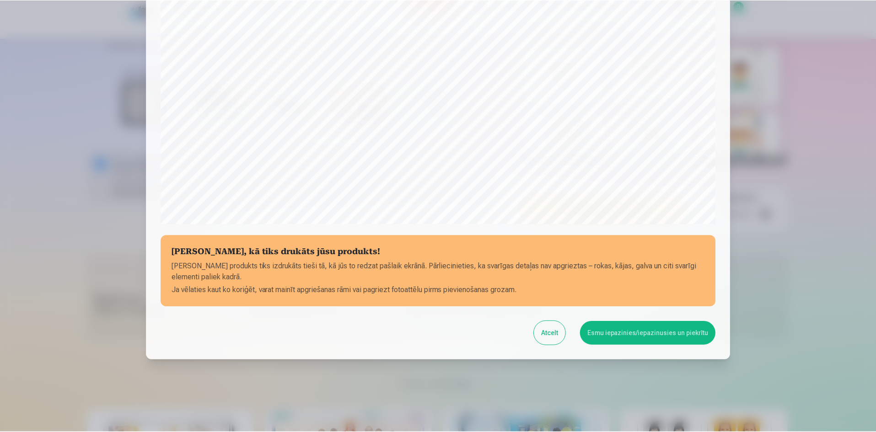
scroll to position [226, 0]
click at [622, 331] on button "Esmu iepazinies/iepazinusies un piekrītu" at bounding box center [650, 333] width 136 height 24
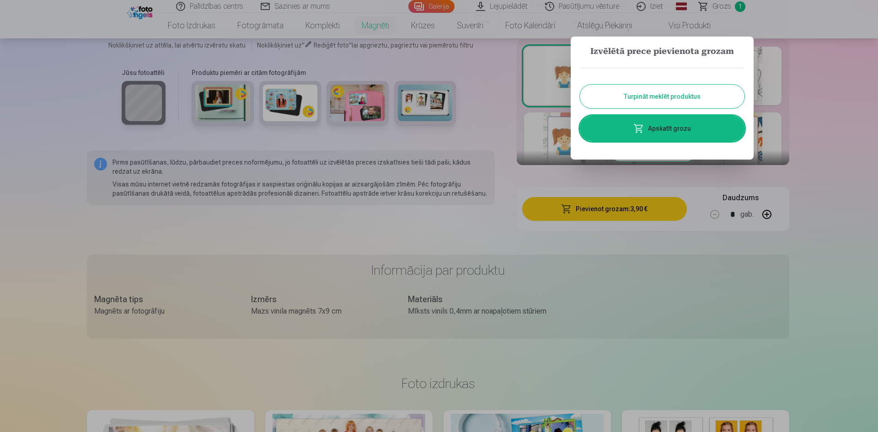
click at [641, 94] on button "Turpināt meklēt produktus" at bounding box center [662, 97] width 165 height 24
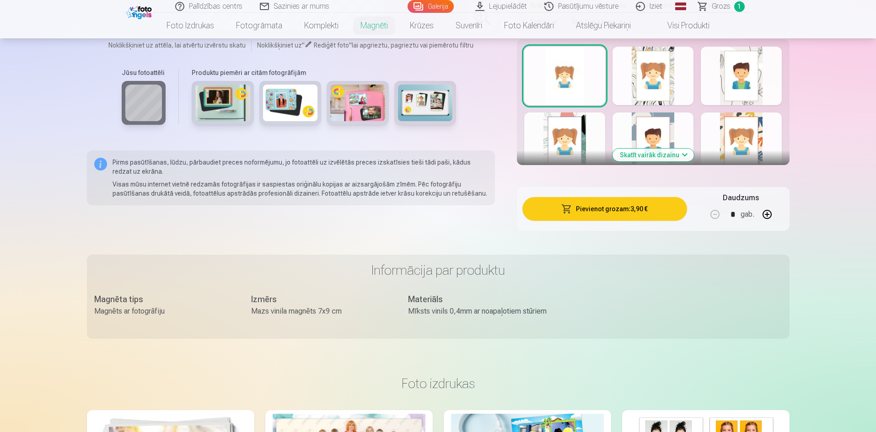
scroll to position [0, 0]
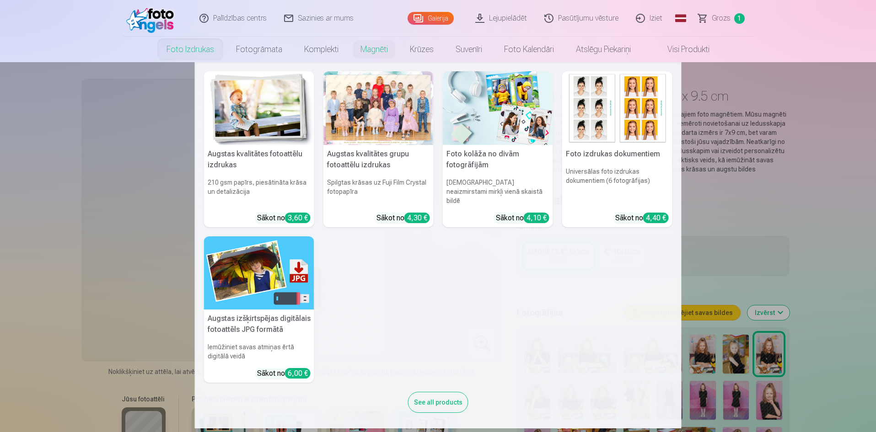
click at [361, 117] on div at bounding box center [378, 108] width 110 height 74
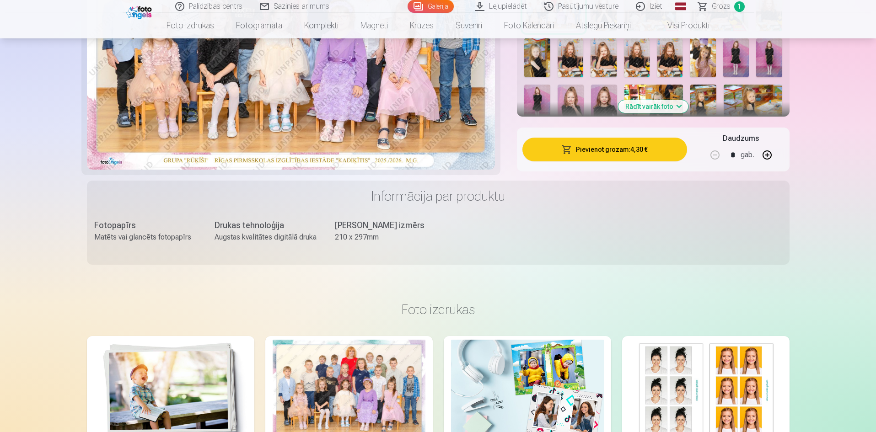
scroll to position [351, 0]
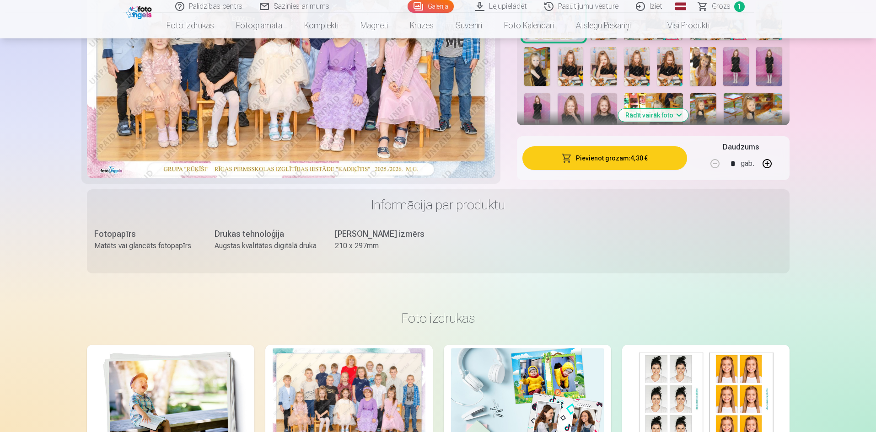
click at [598, 161] on button "Pievienot grozam : 4,30 €" at bounding box center [604, 158] width 164 height 24
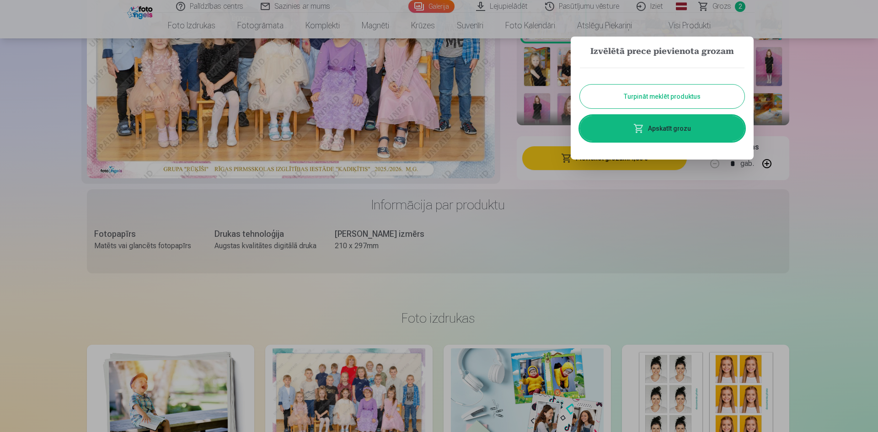
click at [659, 97] on button "Turpināt meklēt produktus" at bounding box center [662, 97] width 165 height 24
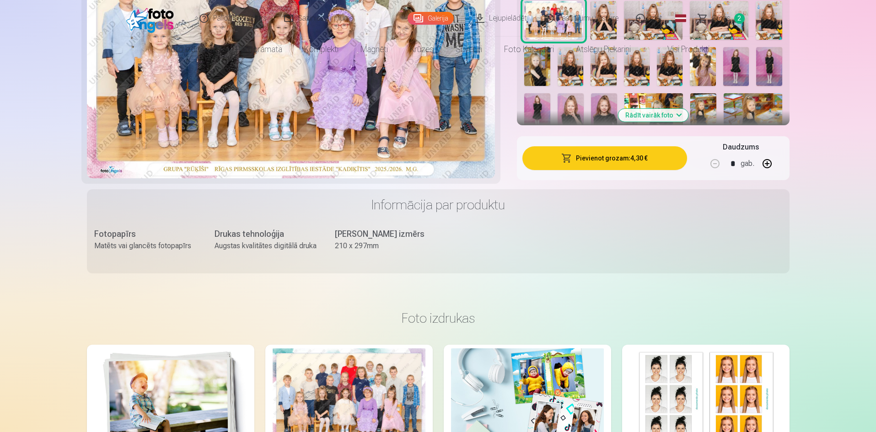
scroll to position [0, 0]
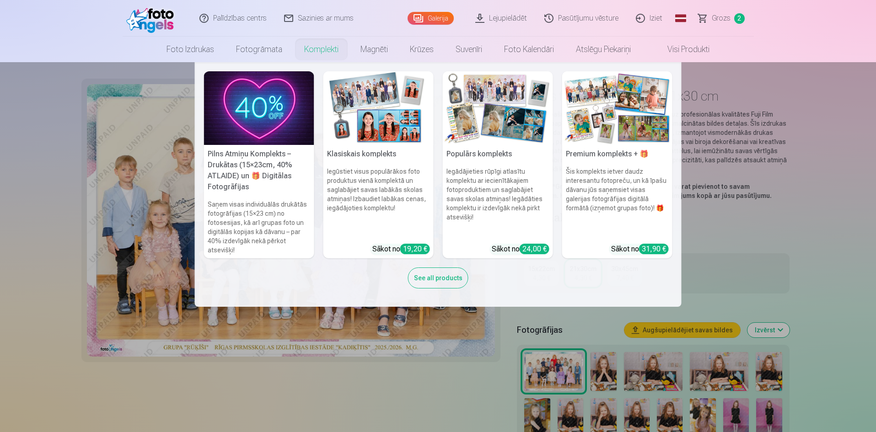
click at [620, 120] on img at bounding box center [617, 108] width 110 height 74
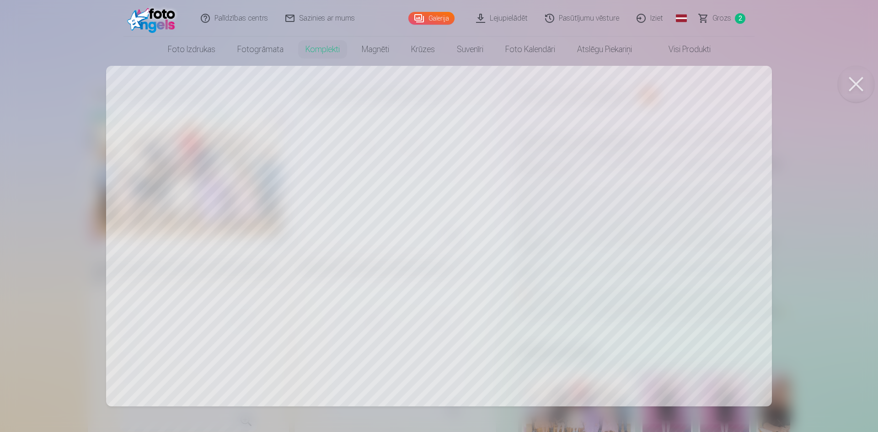
click at [840, 145] on div at bounding box center [439, 216] width 878 height 432
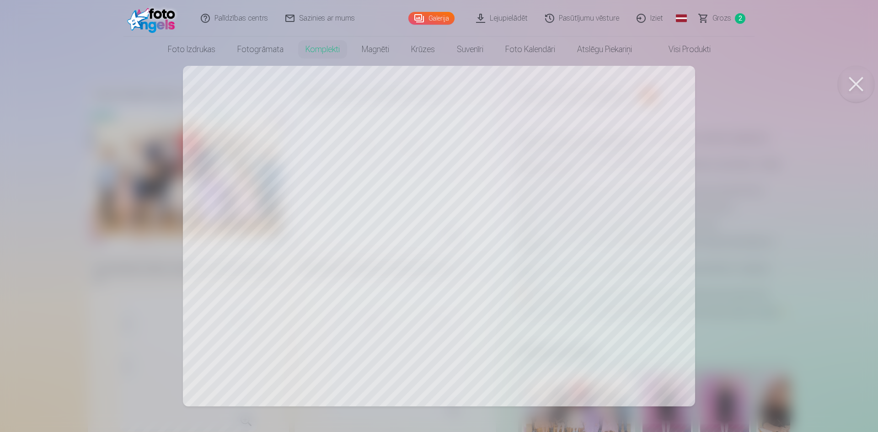
click at [553, 259] on div at bounding box center [439, 216] width 878 height 432
click at [302, 237] on div at bounding box center [439, 216] width 878 height 432
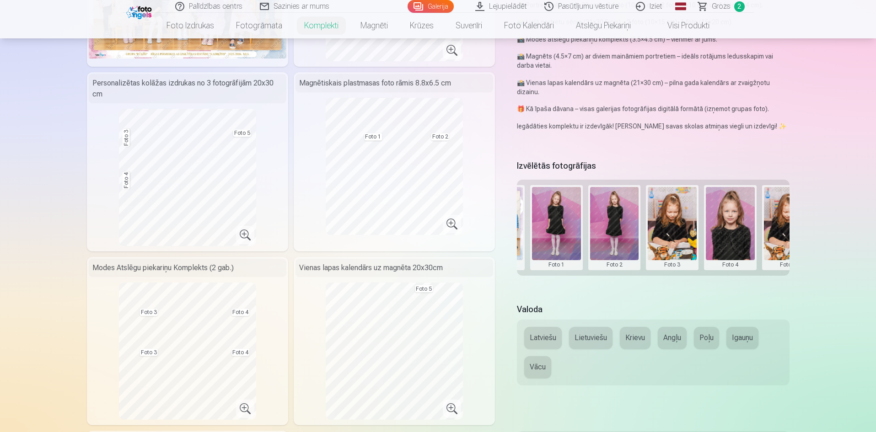
scroll to position [0, 138]
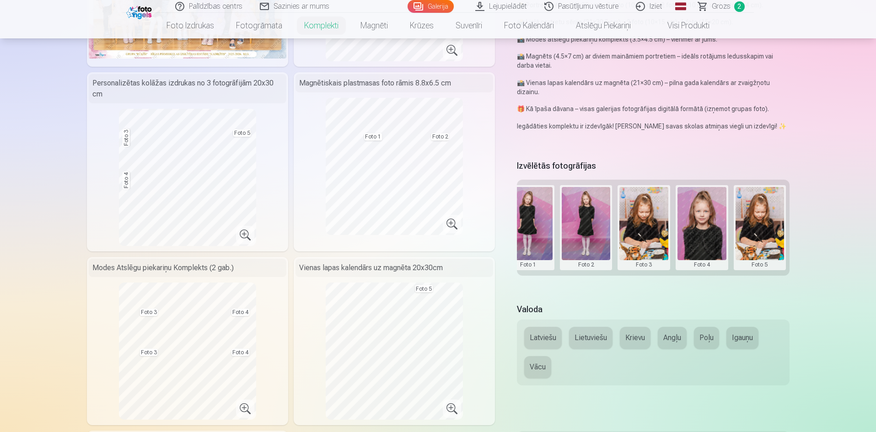
click at [540, 337] on button "Latviešu" at bounding box center [543, 338] width 38 height 22
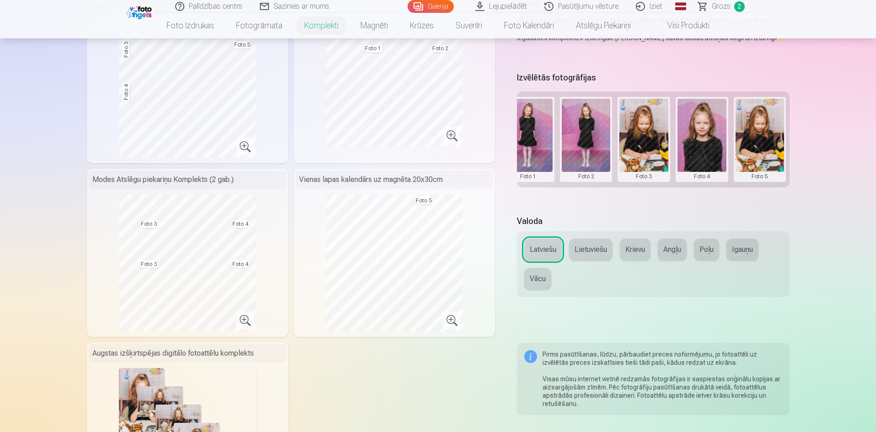
scroll to position [275, 0]
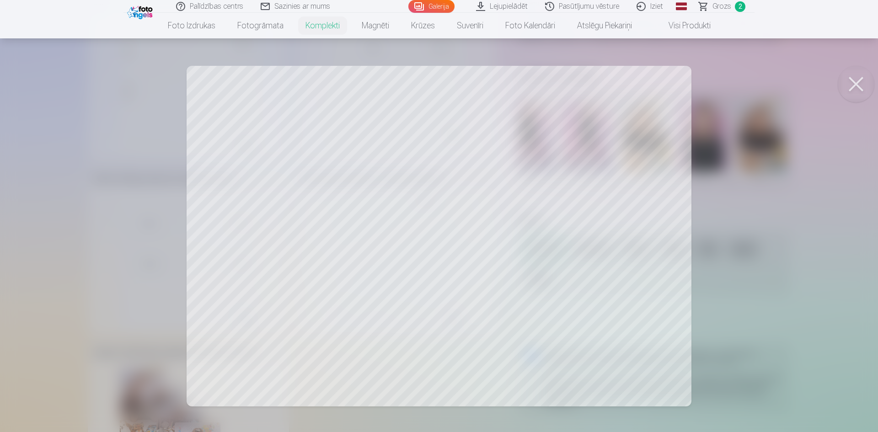
click at [424, 196] on div at bounding box center [439, 216] width 878 height 432
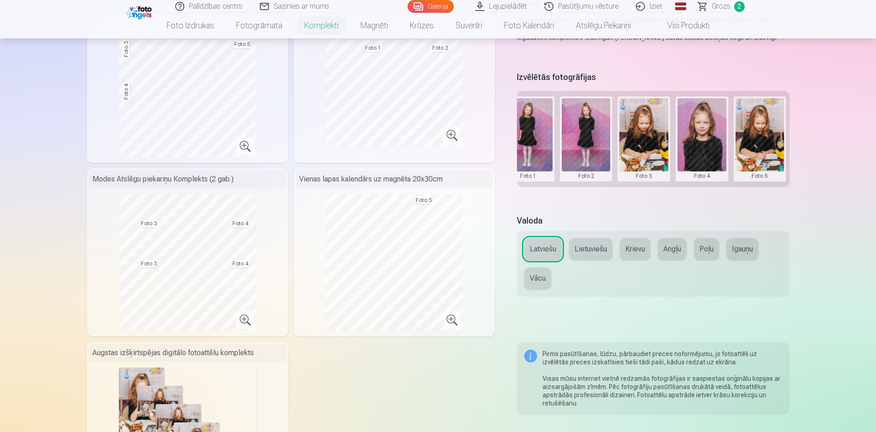
click at [533, 139] on button at bounding box center [528, 138] width 49 height 81
drag, startPoint x: 665, startPoint y: 189, endPoint x: 561, endPoint y: 186, distance: 103.9
click at [561, 186] on div at bounding box center [438, 216] width 876 height 432
drag, startPoint x: 627, startPoint y: 189, endPoint x: 567, endPoint y: 176, distance: 60.9
click at [567, 176] on div "Izvēlētās fotogrāfijas Grupas foto Foto 1 Foto 2 Foto 3 Foto 4 Foto 5" at bounding box center [653, 136] width 272 height 135
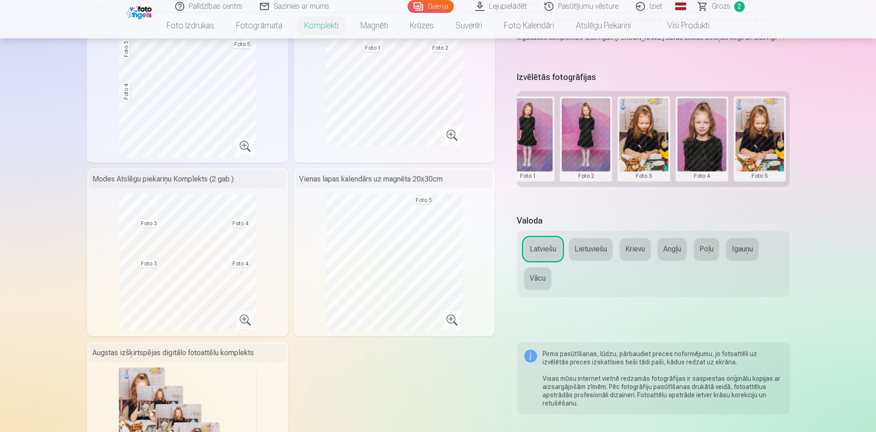
click at [602, 204] on div "Izvēlētās fotogrāfijas Grupas foto Foto 1 Foto 2 Foto 3 Foto 4 Foto 5" at bounding box center [653, 136] width 272 height 135
drag, startPoint x: 613, startPoint y: 190, endPoint x: 539, endPoint y: 179, distance: 74.4
click at [539, 179] on div "Izvēlētās fotogrāfijas Grupas foto Foto 1 Foto 2 Foto 3 Foto 4 Foto 5" at bounding box center [653, 136] width 272 height 135
click at [581, 186] on div "Grupas foto Foto 1 Foto 2 Foto 3 Foto 4 Foto 5" at bounding box center [653, 139] width 272 height 96
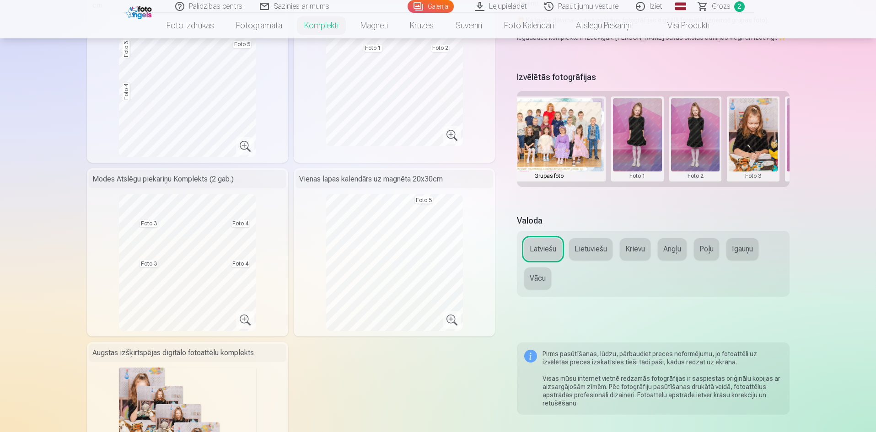
scroll to position [0, 0]
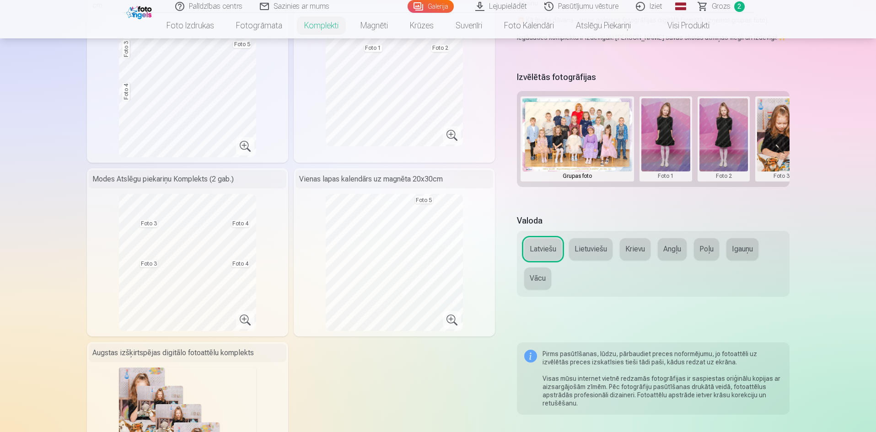
click at [587, 130] on img at bounding box center [577, 134] width 110 height 73
click at [663, 133] on button at bounding box center [665, 138] width 49 height 81
click at [660, 139] on button "Nomainiet foto" at bounding box center [665, 139] width 75 height 26
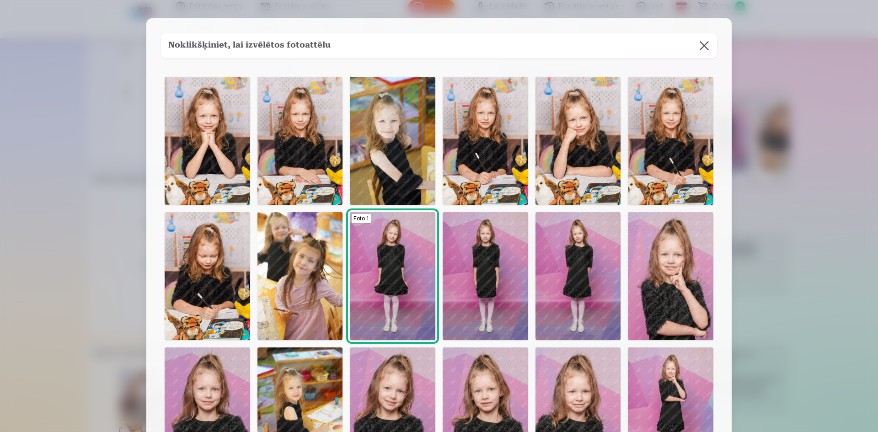
click at [387, 124] on img at bounding box center [393, 141] width 86 height 128
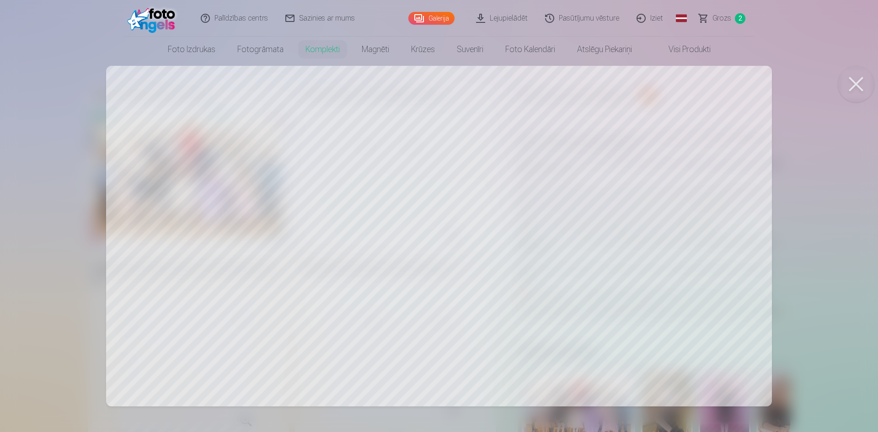
click at [856, 176] on div at bounding box center [439, 216] width 878 height 432
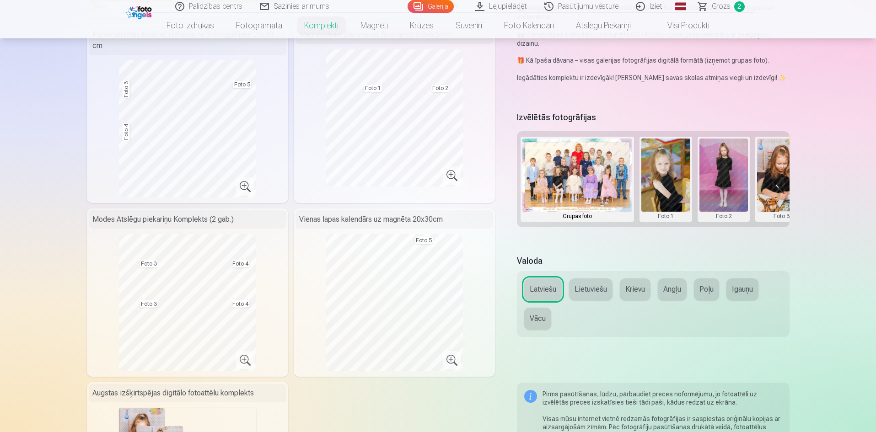
scroll to position [203, 0]
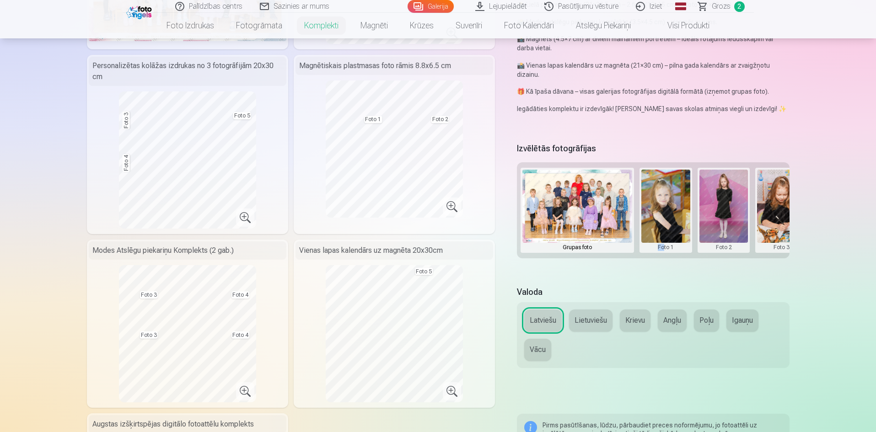
drag, startPoint x: 649, startPoint y: 262, endPoint x: 663, endPoint y: 260, distance: 14.8
click at [663, 260] on div "Izvēlētās fotogrāfijas Grupas foto Foto 1 Foto 2 Foto 3 Foto 4 Foto 5" at bounding box center [653, 207] width 272 height 135
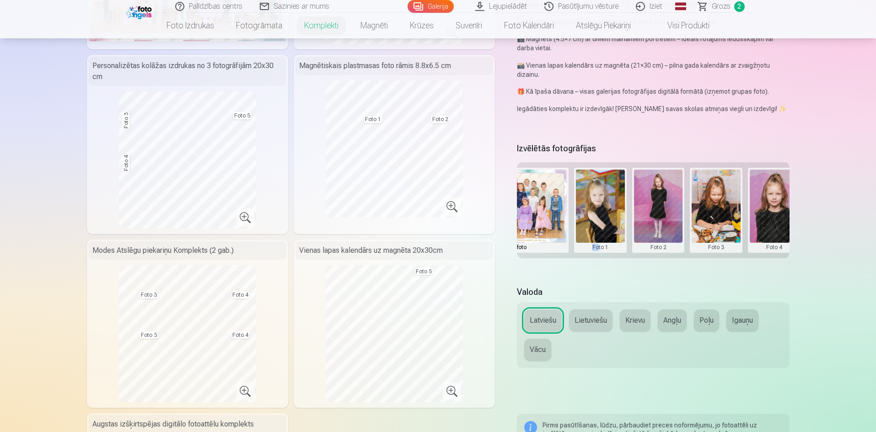
scroll to position [0, 70]
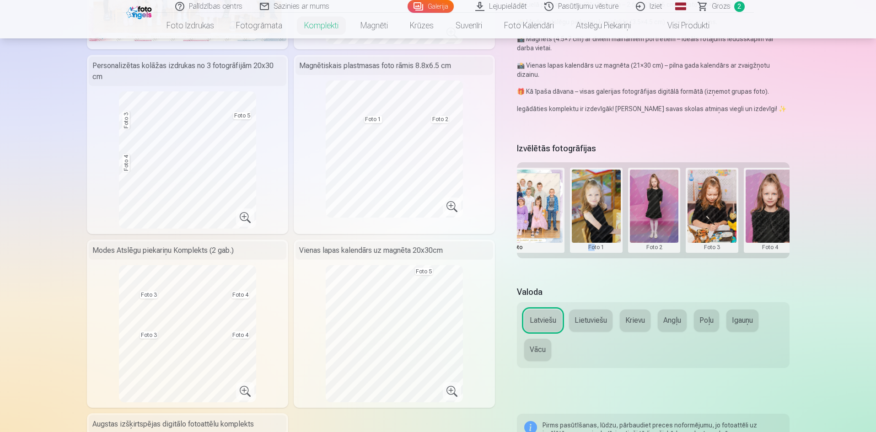
click at [720, 208] on button at bounding box center [712, 210] width 49 height 81
click at [714, 206] on button "Nomainiet foto" at bounding box center [712, 210] width 75 height 26
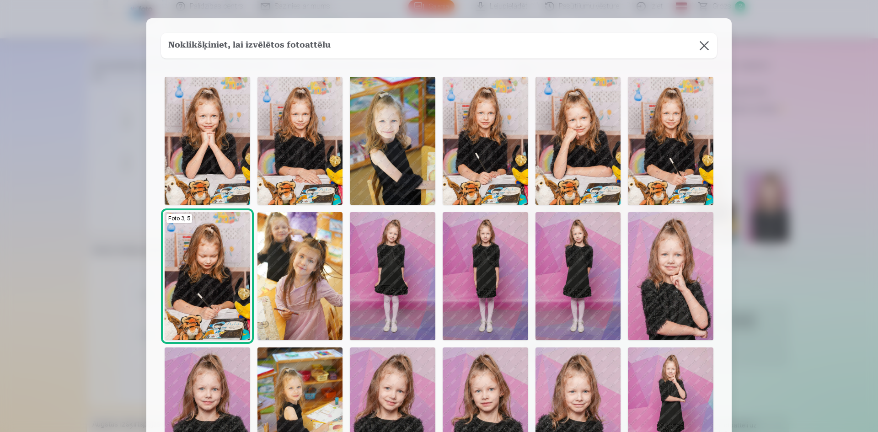
click at [664, 138] on img at bounding box center [671, 141] width 86 height 128
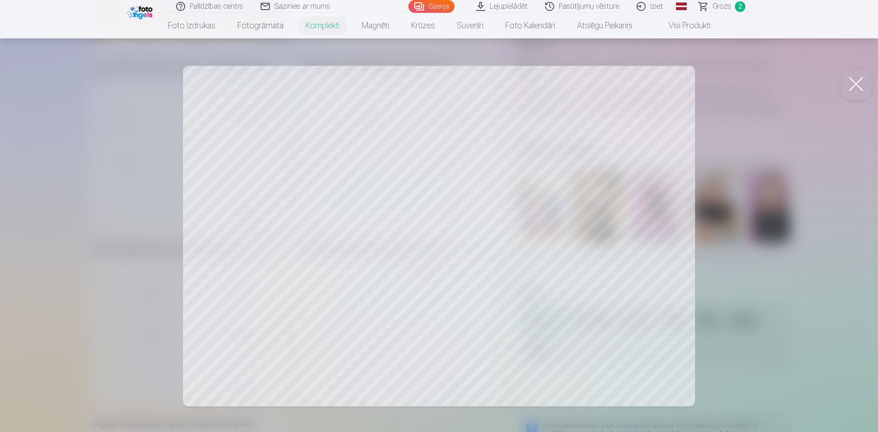
click at [813, 140] on div at bounding box center [439, 216] width 878 height 432
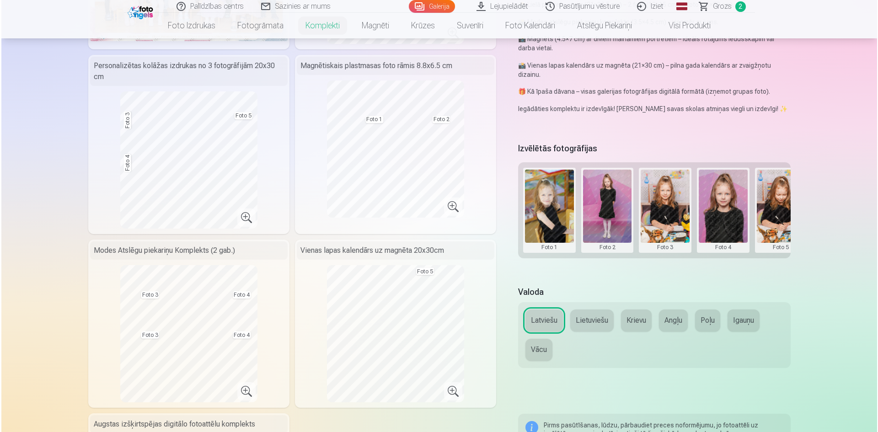
scroll to position [0, 138]
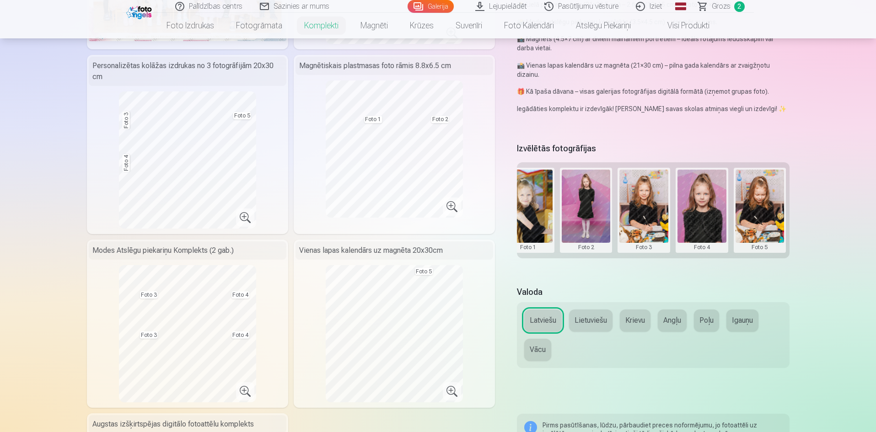
click at [754, 218] on button at bounding box center [760, 210] width 49 height 81
click at [761, 212] on button "Nomainiet foto" at bounding box center [759, 210] width 75 height 26
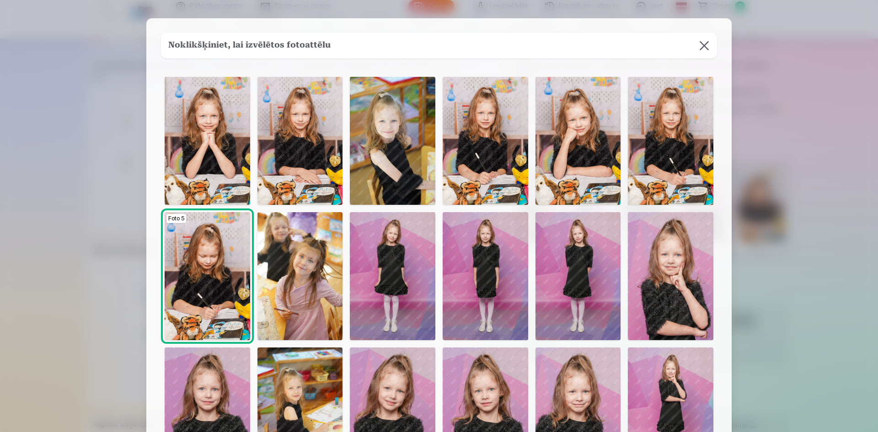
click at [675, 136] on img at bounding box center [671, 141] width 86 height 128
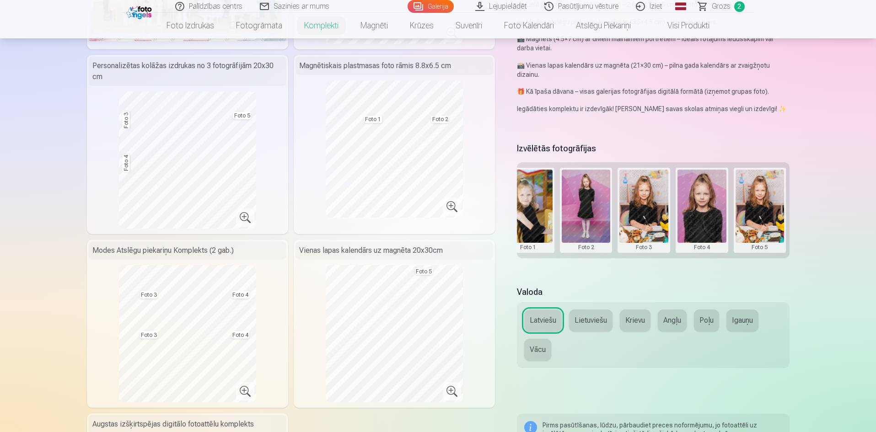
click at [641, 189] on button at bounding box center [643, 210] width 49 height 81
click at [640, 212] on button "Nomainiet foto" at bounding box center [644, 210] width 75 height 26
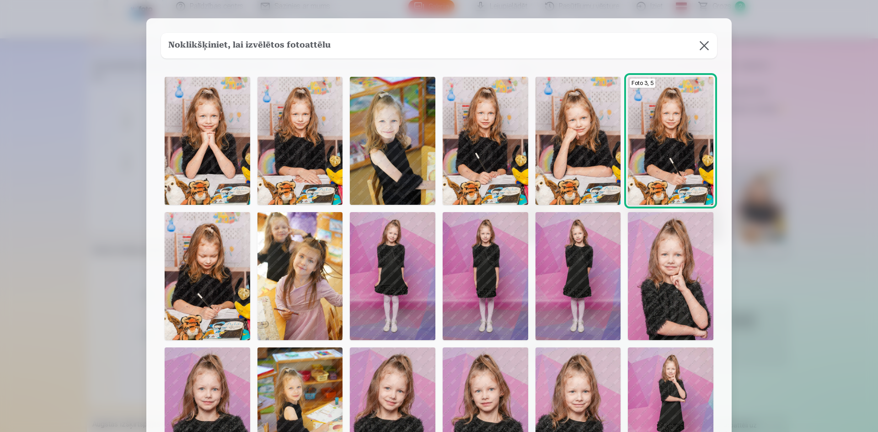
click at [204, 137] on img at bounding box center [208, 141] width 86 height 128
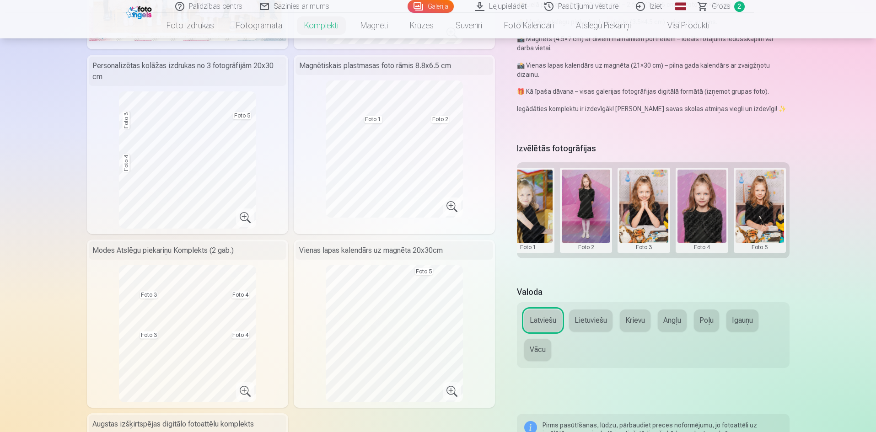
click at [700, 210] on button at bounding box center [702, 210] width 49 height 81
click at [700, 210] on button "Nomainiet foto" at bounding box center [701, 210] width 75 height 26
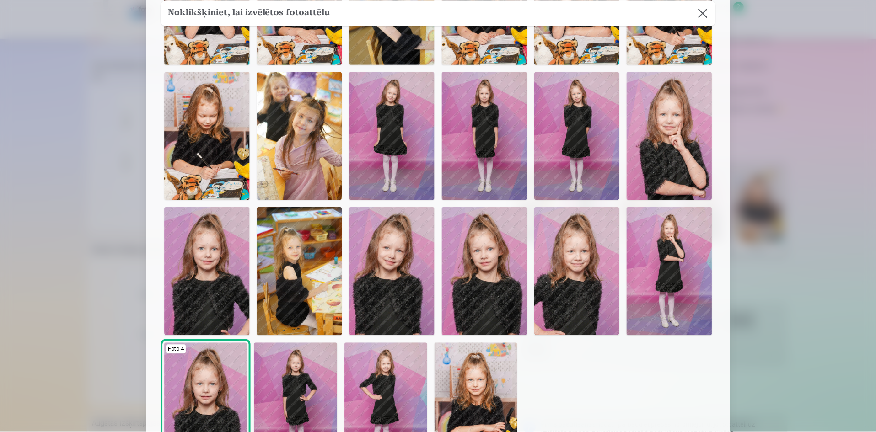
scroll to position [139, 0]
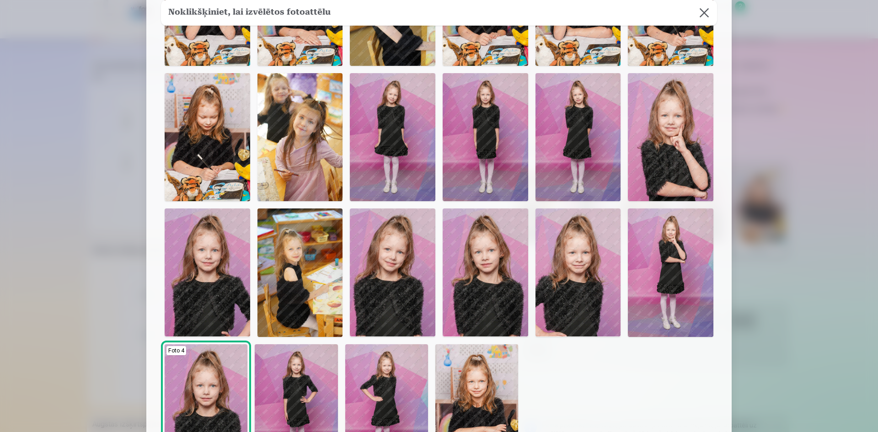
click at [820, 224] on div at bounding box center [439, 216] width 878 height 432
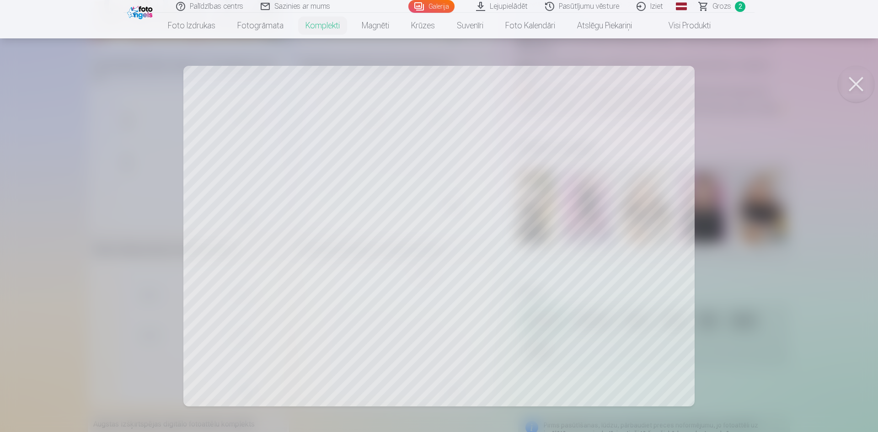
click at [787, 109] on div at bounding box center [439, 216] width 878 height 432
click at [802, 205] on div at bounding box center [439, 216] width 878 height 432
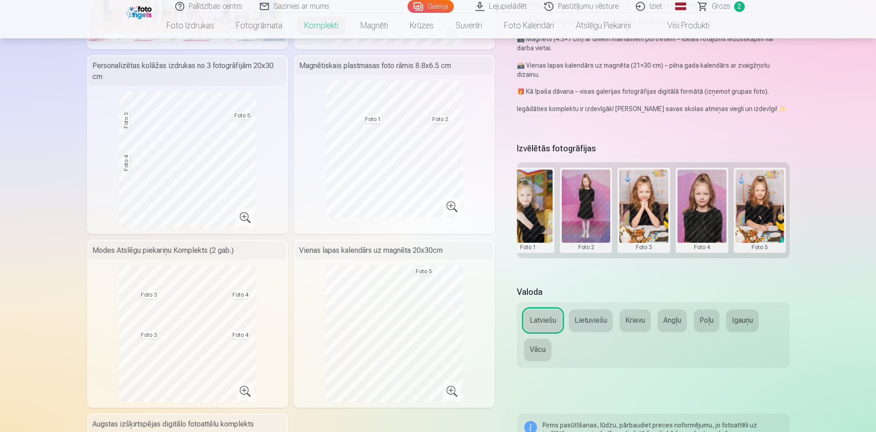
click at [581, 214] on button at bounding box center [586, 210] width 49 height 81
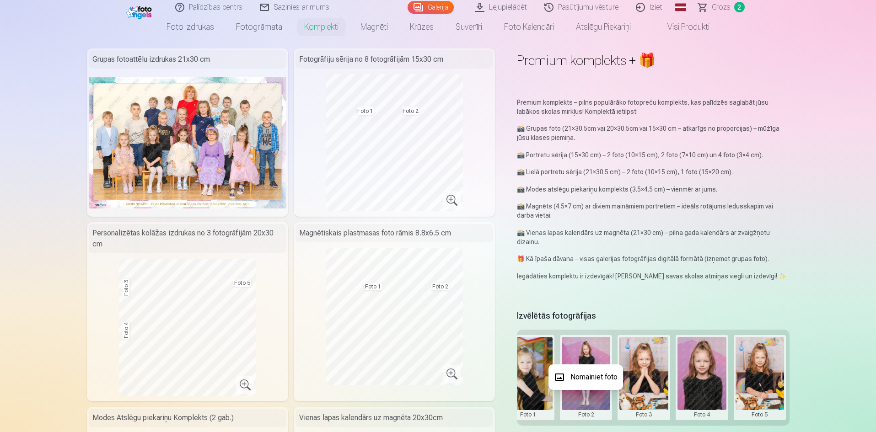
scroll to position [17, 0]
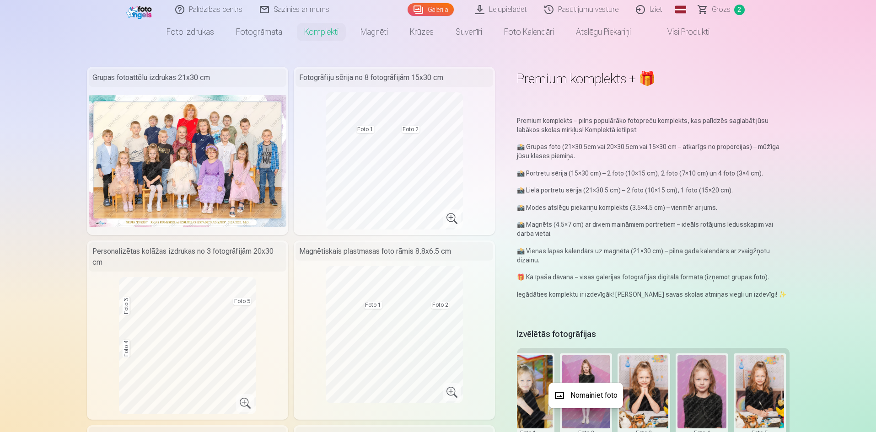
click at [387, 167] on div at bounding box center [438, 216] width 876 height 432
click at [586, 388] on button at bounding box center [586, 395] width 49 height 81
click at [582, 393] on button "Nomainiet foto" at bounding box center [586, 396] width 75 height 26
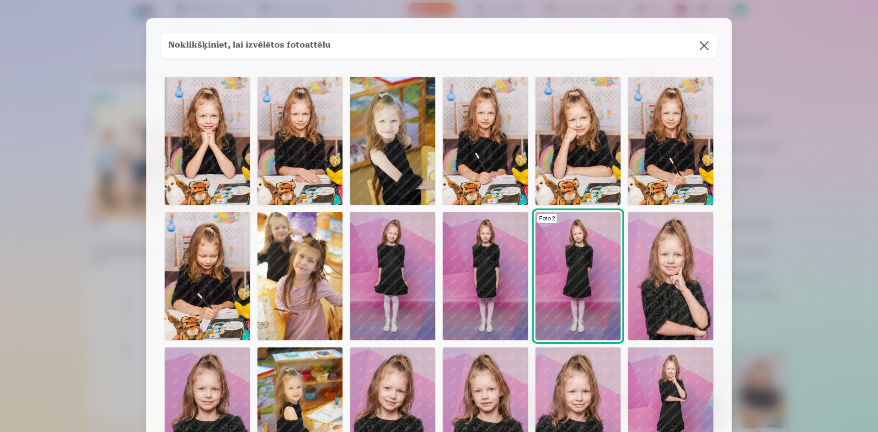
click at [394, 276] on img at bounding box center [393, 276] width 86 height 128
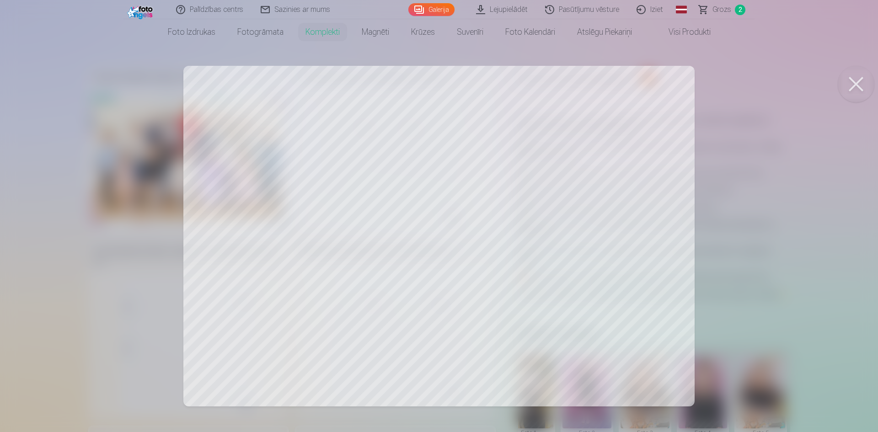
click at [813, 212] on div at bounding box center [439, 216] width 878 height 432
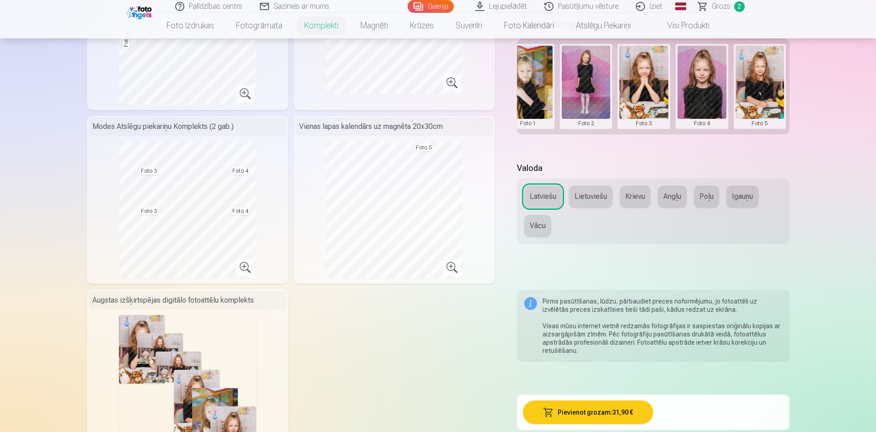
scroll to position [296, 0]
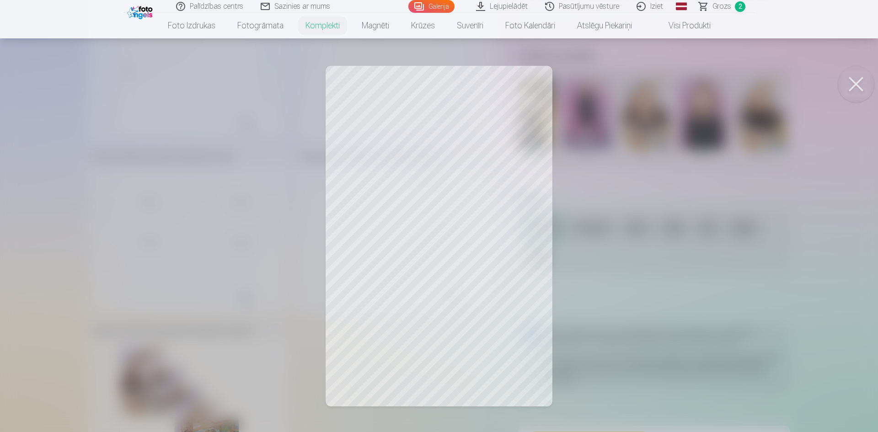
click at [791, 205] on div at bounding box center [439, 216] width 878 height 432
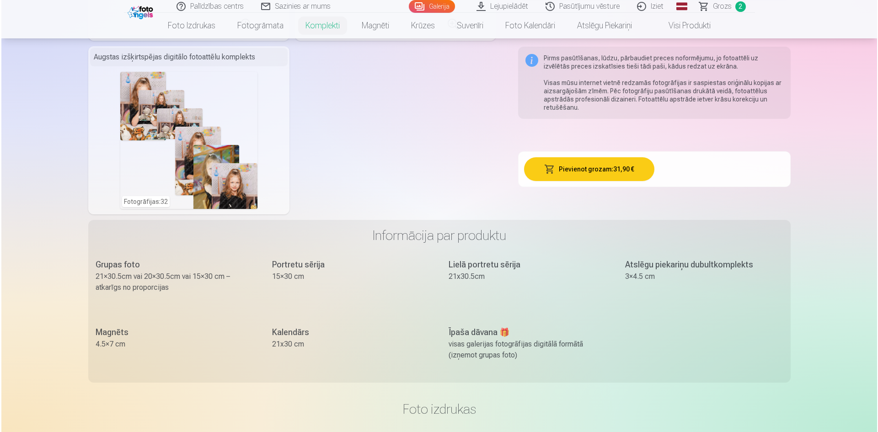
scroll to position [539, 0]
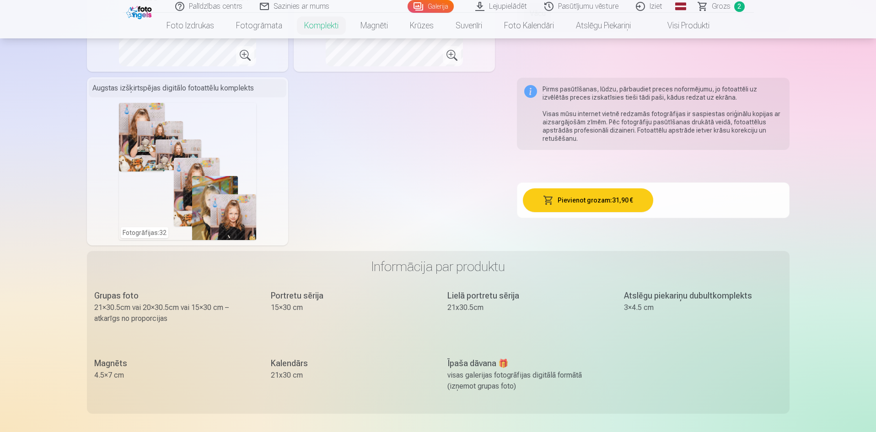
click at [568, 195] on button "Pievienot grozam : 31,90 €" at bounding box center [588, 201] width 130 height 24
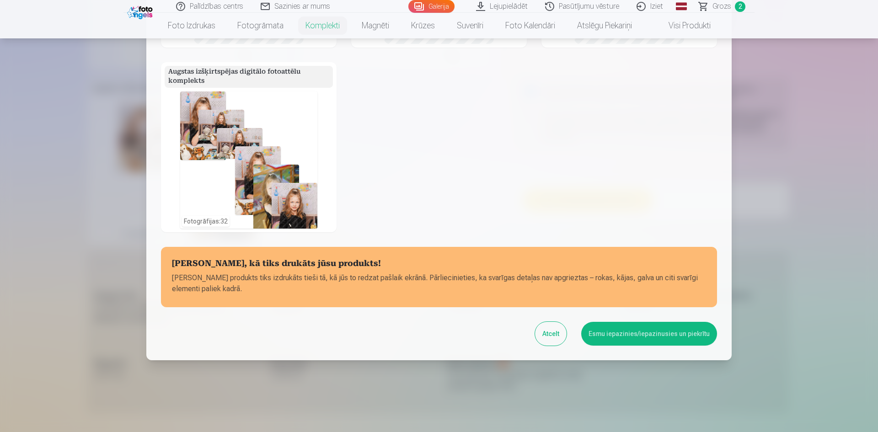
scroll to position [278, 0]
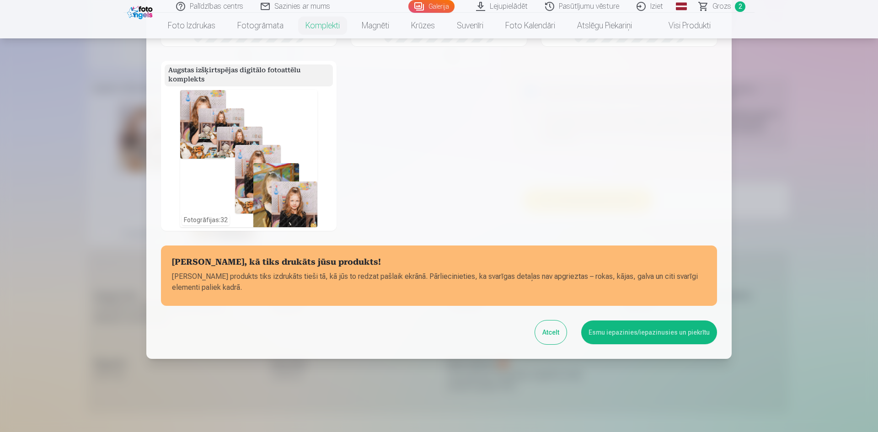
click at [628, 337] on button "Esmu iepazinies/iepazinusies un piekrītu" at bounding box center [650, 333] width 136 height 24
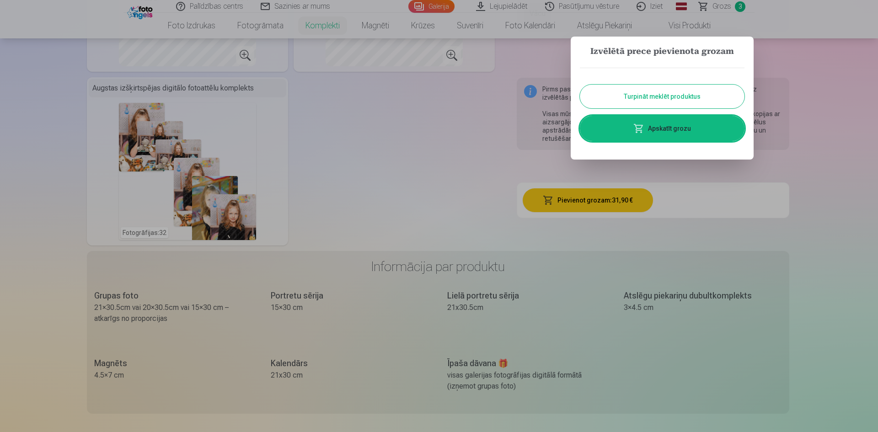
click at [666, 128] on link "Apskatīt grozu" at bounding box center [662, 129] width 165 height 26
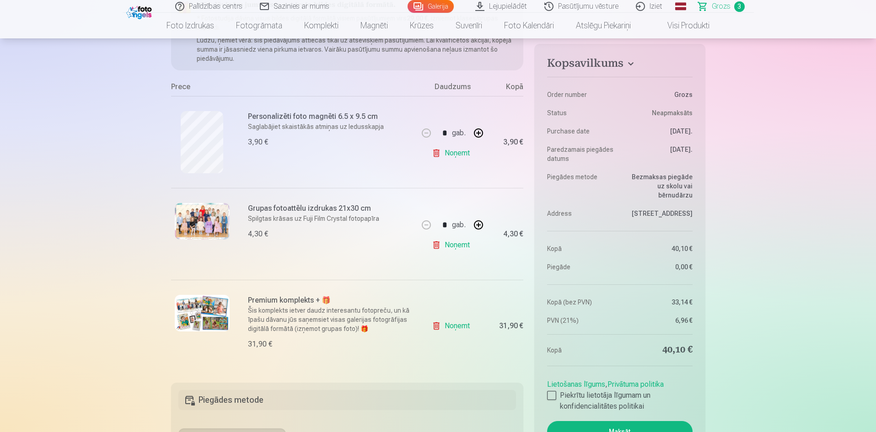
scroll to position [104, 0]
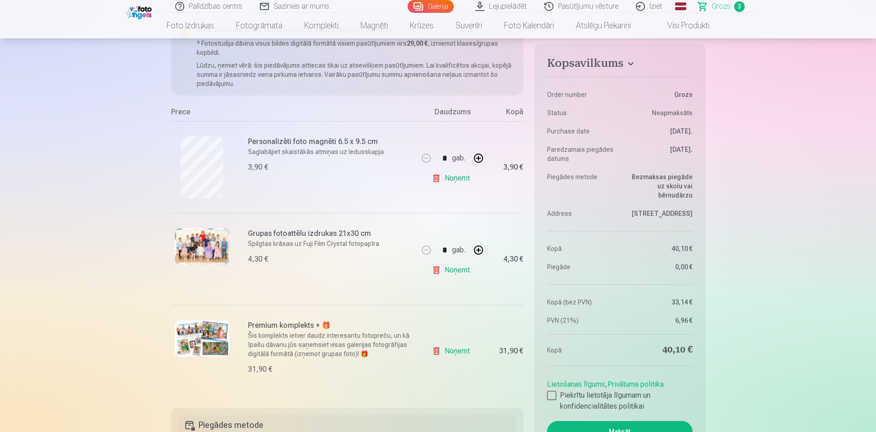
click at [451, 269] on link "Noņemt" at bounding box center [453, 270] width 42 height 18
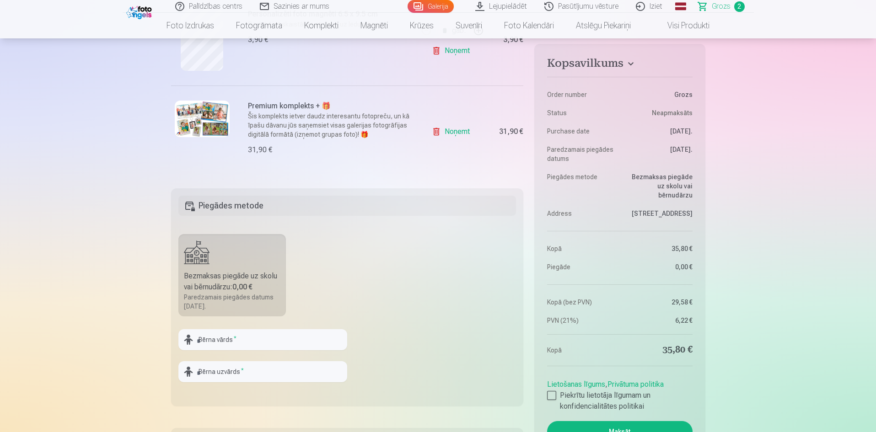
scroll to position [268, 0]
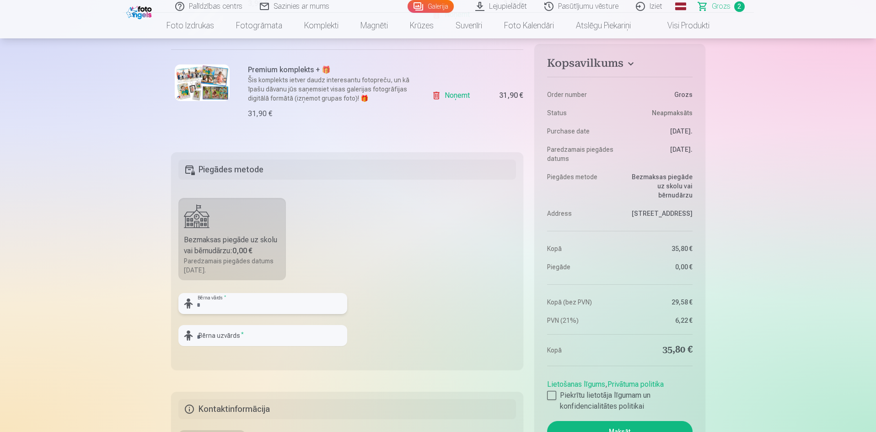
click at [257, 301] on input "text" at bounding box center [262, 303] width 169 height 21
type input "********"
type input "*******"
click at [553, 397] on div at bounding box center [551, 395] width 9 height 9
click at [587, 428] on button "Maksāt" at bounding box center [619, 431] width 145 height 21
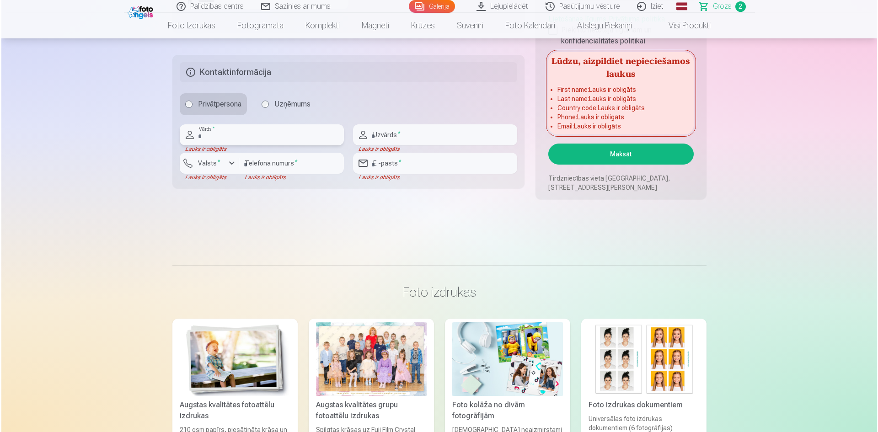
scroll to position [613, 0]
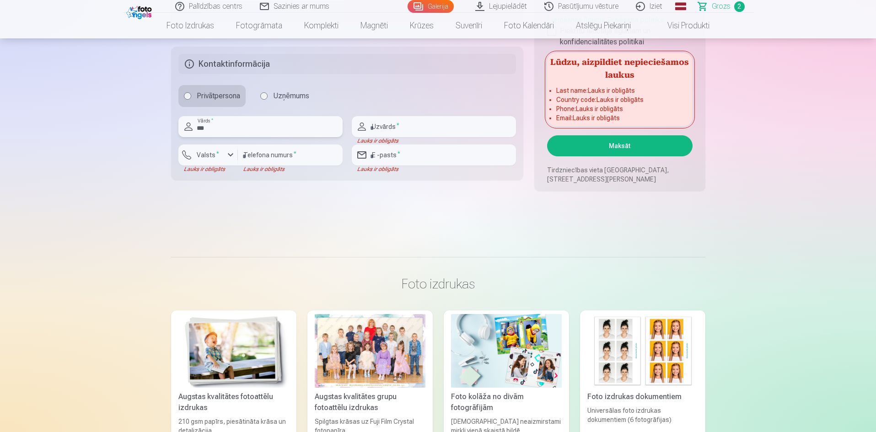
type input "****"
type input "*******"
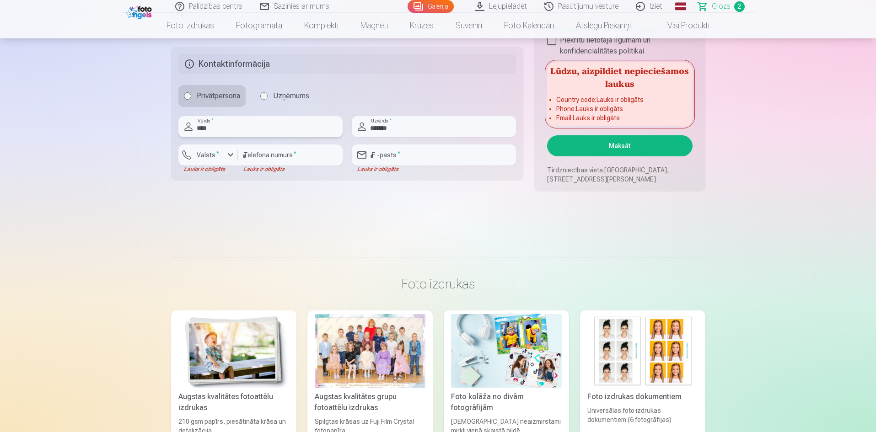
type input "****"
click at [262, 156] on input "number" at bounding box center [290, 155] width 105 height 21
type input "********"
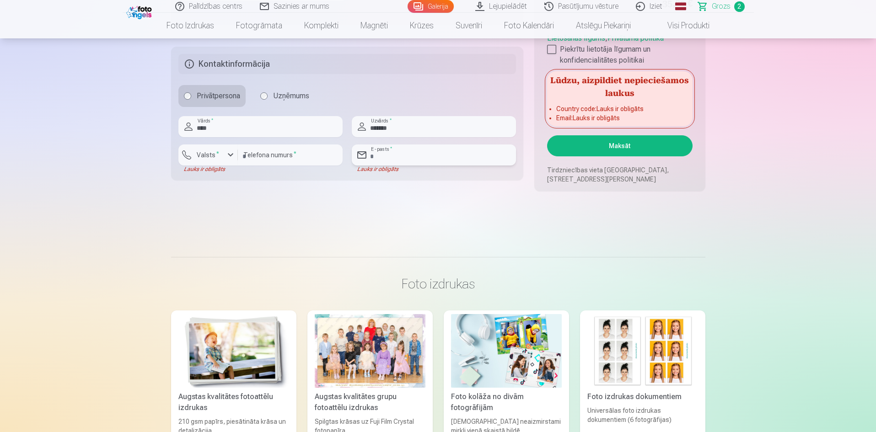
click at [402, 151] on input "email" at bounding box center [434, 155] width 164 height 21
type input "**********"
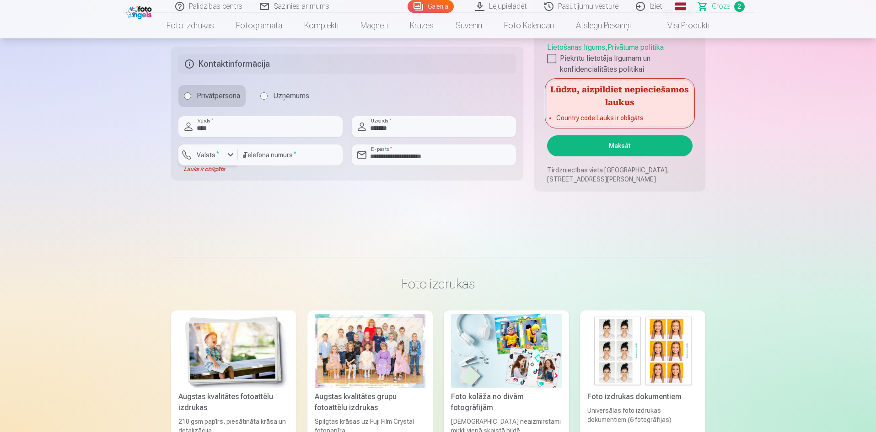
click at [210, 150] on button "Valsts *" at bounding box center [207, 155] width 59 height 21
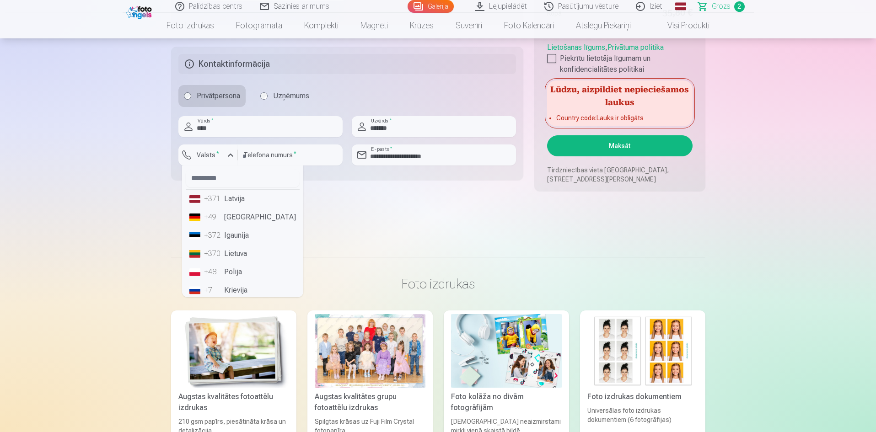
click at [233, 200] on li "+371 Latvija" at bounding box center [243, 199] width 114 height 18
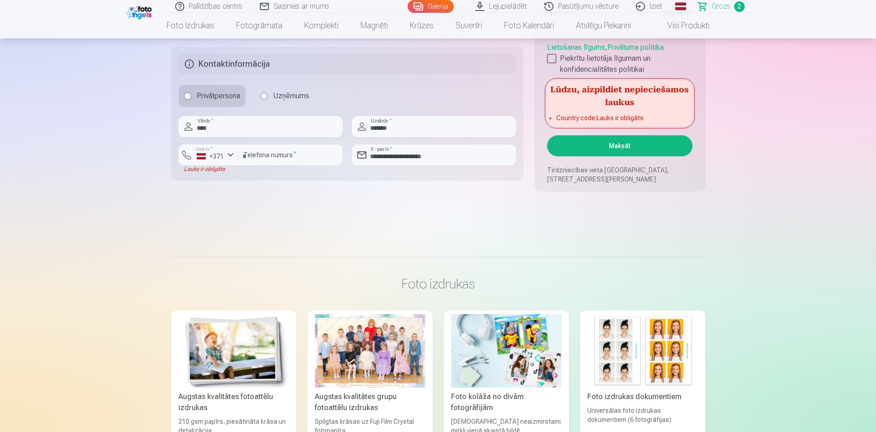
click at [635, 145] on button "Maksāt" at bounding box center [619, 145] width 145 height 21
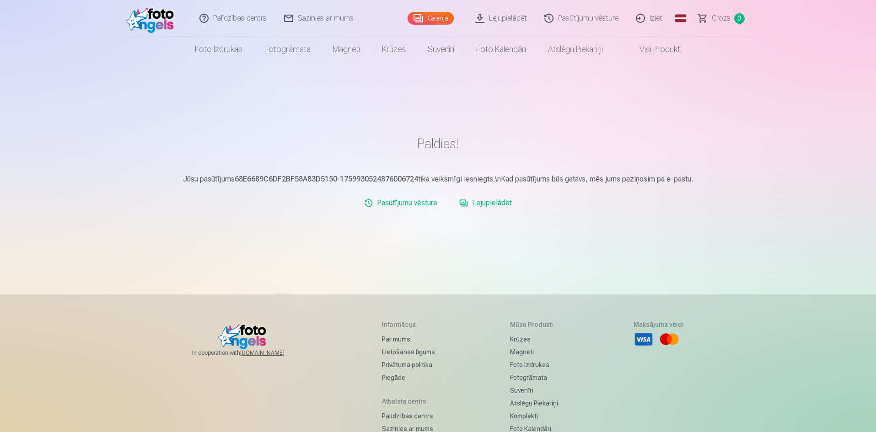
click at [497, 205] on link "Lejupielādēt" at bounding box center [486, 203] width 60 height 18
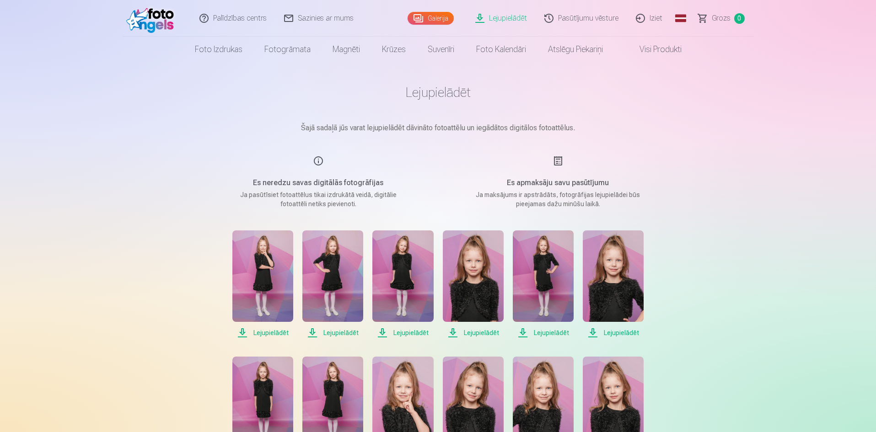
click at [277, 334] on span "Lejupielādēt" at bounding box center [262, 333] width 61 height 11
click at [339, 331] on span "Lejupielādēt" at bounding box center [332, 333] width 61 height 11
click at [405, 330] on span "Lejupielādēt" at bounding box center [402, 333] width 61 height 11
click at [475, 328] on span "Lejupielādēt" at bounding box center [473, 333] width 61 height 11
click at [554, 328] on span "Lejupielādēt" at bounding box center [543, 333] width 61 height 11
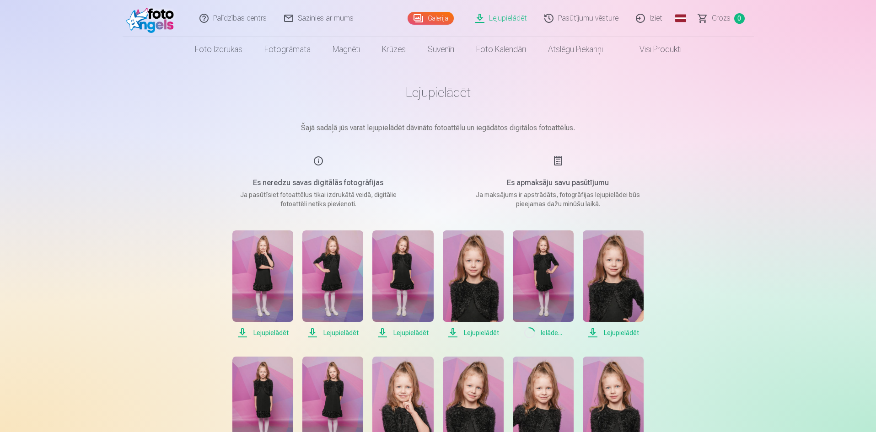
click at [619, 329] on span "Lejupielādēt" at bounding box center [613, 333] width 61 height 11
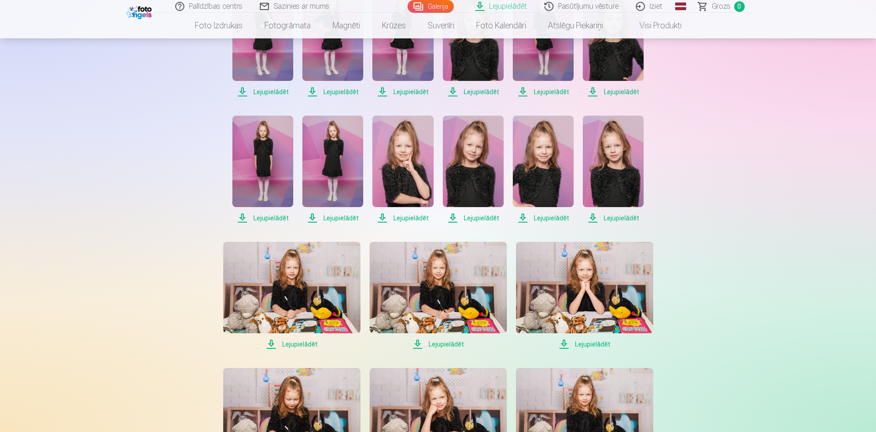
scroll to position [244, 0]
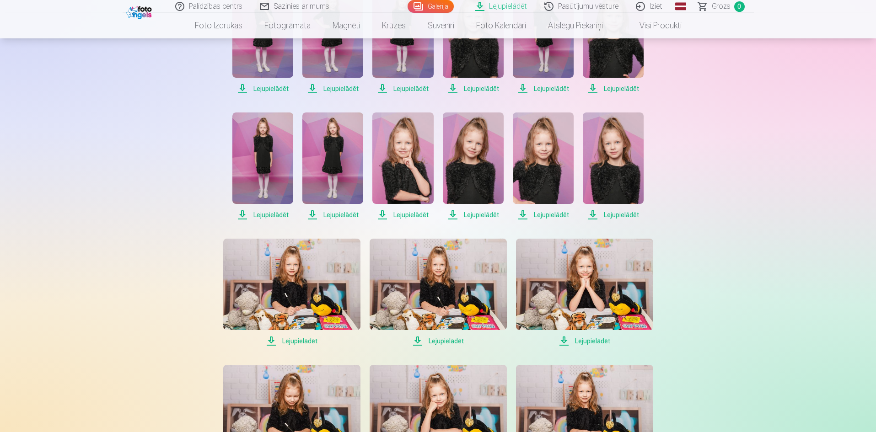
click at [275, 213] on span "Lejupielādēt" at bounding box center [262, 215] width 61 height 11
click at [346, 213] on span "Lejupielādēt" at bounding box center [332, 215] width 61 height 11
click at [405, 218] on span "Lejupielādēt" at bounding box center [402, 215] width 61 height 11
click at [476, 214] on span "Lejupielādēt" at bounding box center [473, 215] width 61 height 11
click at [547, 212] on span "Lejupielādēt" at bounding box center [543, 215] width 61 height 11
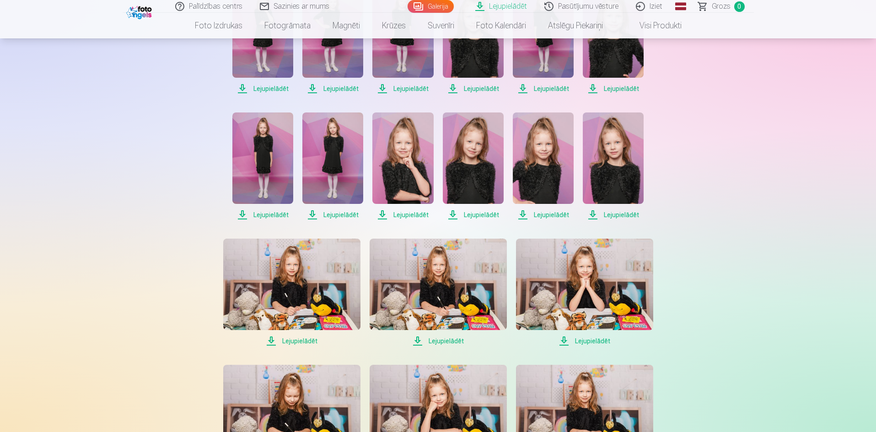
click at [622, 210] on span "Lejupielādēt" at bounding box center [613, 215] width 61 height 11
click at [309, 339] on span "Lejupielādēt" at bounding box center [291, 341] width 137 height 11
click at [432, 337] on span "Lejupielādēt" at bounding box center [438, 341] width 137 height 11
click at [585, 345] on span "Lejupielādēt" at bounding box center [584, 341] width 137 height 11
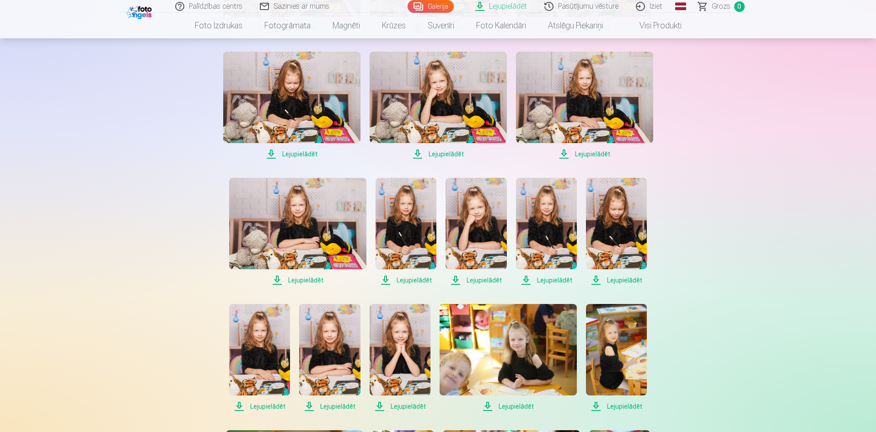
scroll to position [556, 0]
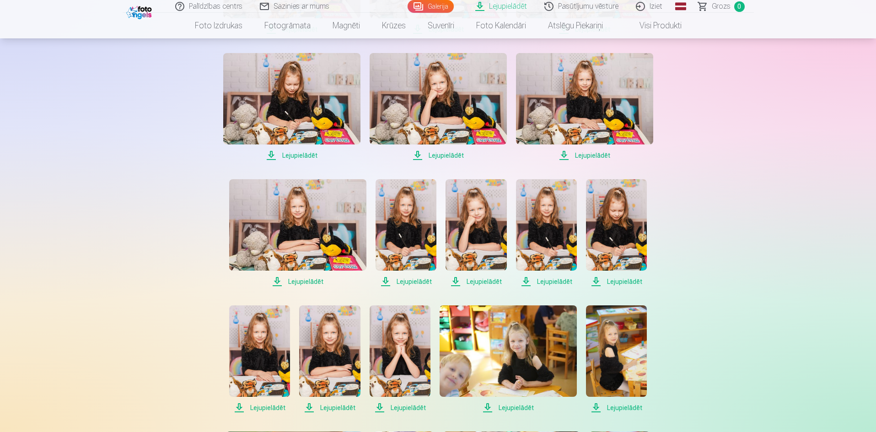
click at [299, 155] on span "Lejupielādēt" at bounding box center [291, 155] width 137 height 11
click at [439, 156] on span "Lejupielādēt" at bounding box center [438, 155] width 137 height 11
click at [592, 156] on span "Lejupielādēt" at bounding box center [584, 155] width 137 height 11
click at [312, 284] on span "Lejupielādēt" at bounding box center [297, 281] width 137 height 11
click at [412, 280] on span "Lejupielādēt" at bounding box center [406, 281] width 61 height 11
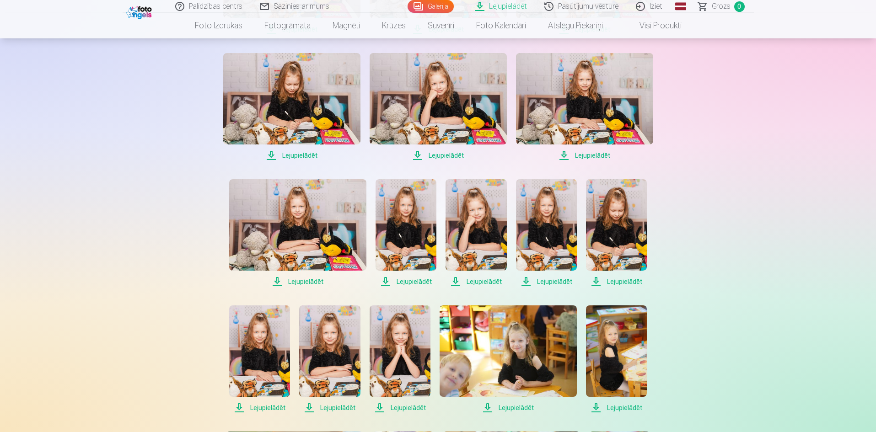
click at [412, 280] on span "Lejupielādēt" at bounding box center [406, 281] width 61 height 11
click at [489, 281] on span "Lejupielādēt" at bounding box center [476, 281] width 61 height 11
click at [544, 282] on span "Lejupielādēt" at bounding box center [546, 281] width 61 height 11
click at [628, 285] on span "Lejupielādēt" at bounding box center [616, 281] width 61 height 11
click at [267, 406] on span "Lejupielādēt" at bounding box center [259, 408] width 61 height 11
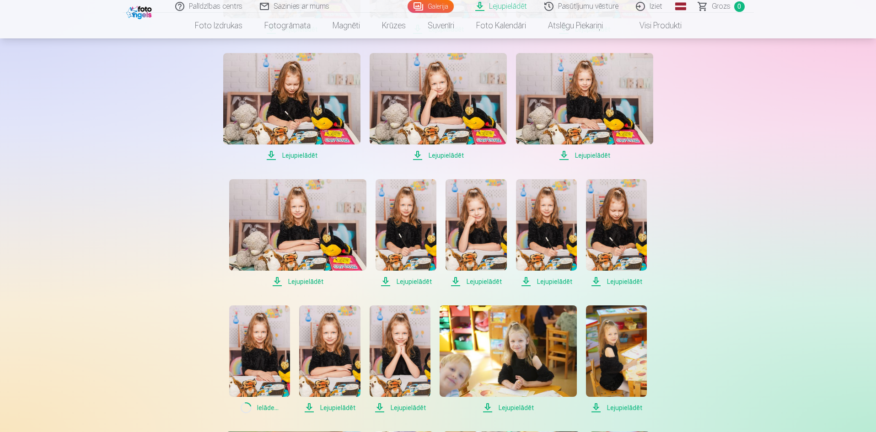
click at [335, 406] on span "Lejupielādēt" at bounding box center [329, 408] width 61 height 11
click at [395, 405] on span "Lejupielādēt" at bounding box center [400, 408] width 61 height 11
click at [523, 407] on span "Lejupielādēt" at bounding box center [508, 408] width 137 height 11
click at [623, 404] on span "Lejupielādēt" at bounding box center [616, 408] width 61 height 11
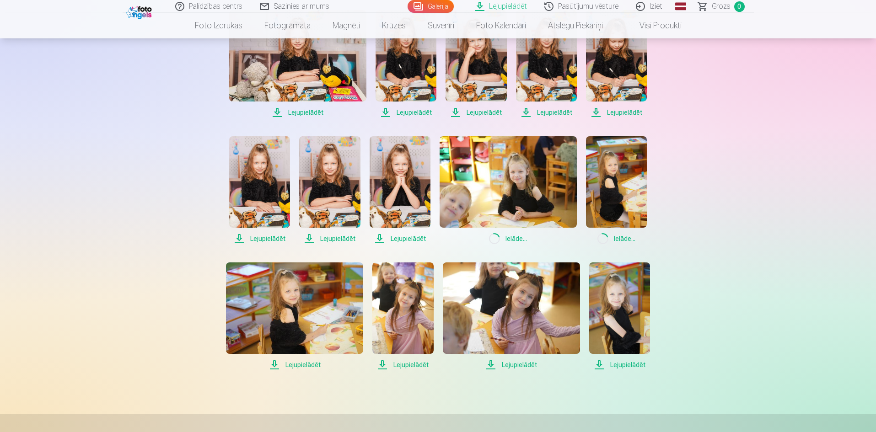
scroll to position [738, 0]
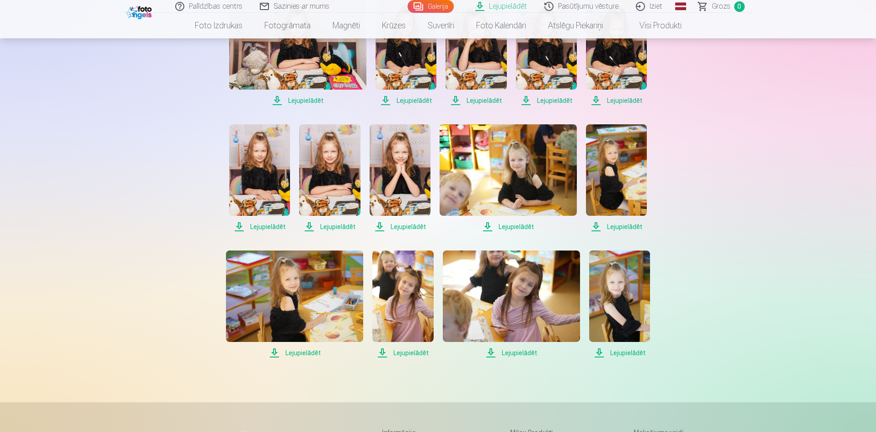
click at [294, 351] on span "Lejupielādēt" at bounding box center [294, 353] width 137 height 11
click at [619, 355] on span "Lejupielādēt" at bounding box center [619, 353] width 61 height 11
